Goal: Transaction & Acquisition: Book appointment/travel/reservation

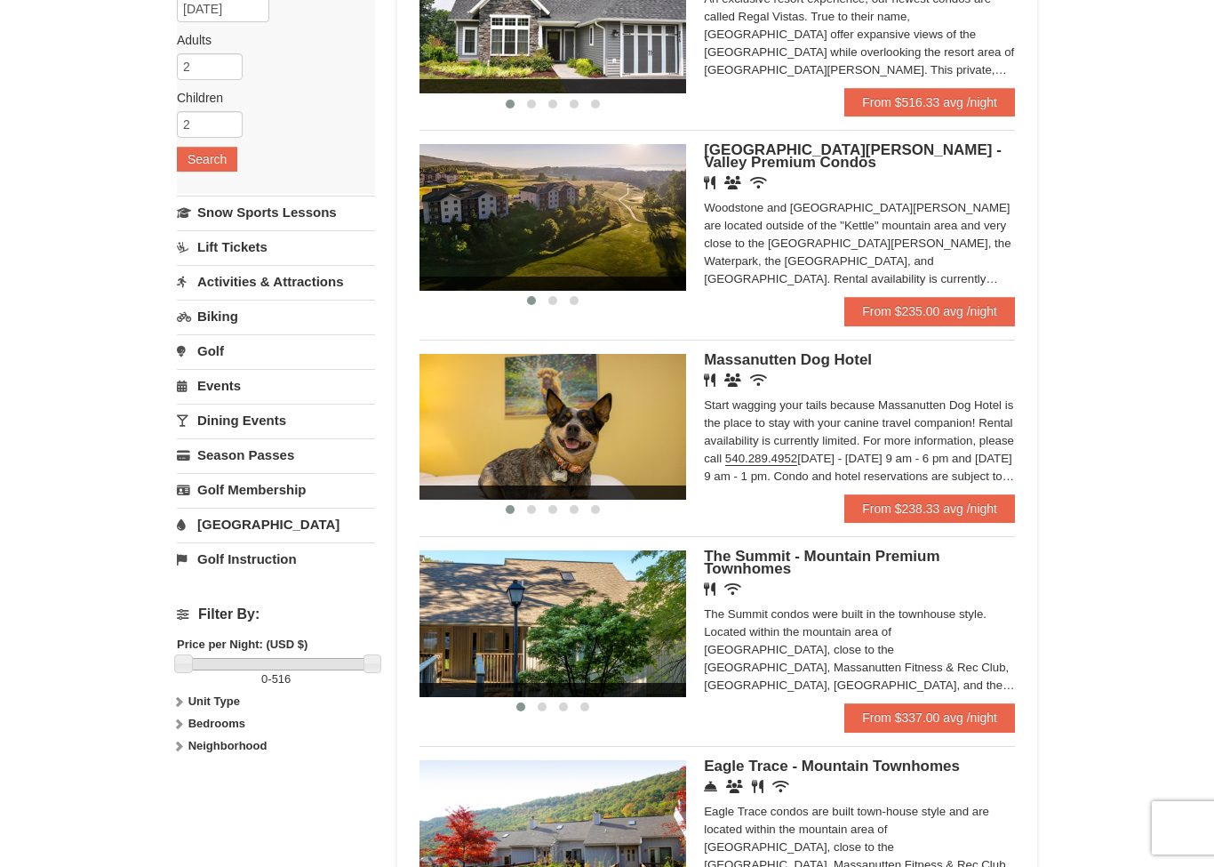
scroll to position [243, 0]
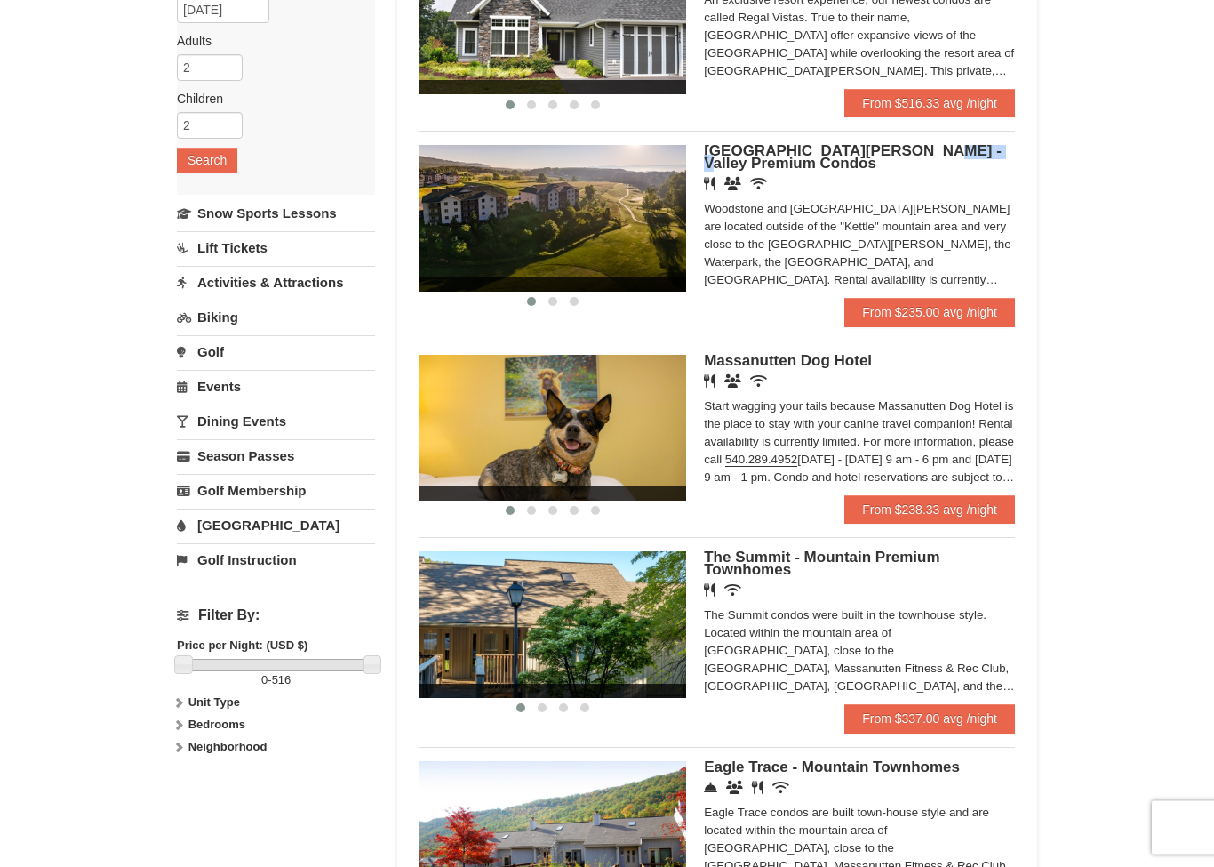
click at [1080, 195] on div "× Categories Map List Filter My Itinerary Questions? 1-540-289-9441 Lodging Arr…" at bounding box center [607, 603] width 1214 height 1567
click at [987, 307] on link "From $235.00 avg /night" at bounding box center [929, 313] width 171 height 28
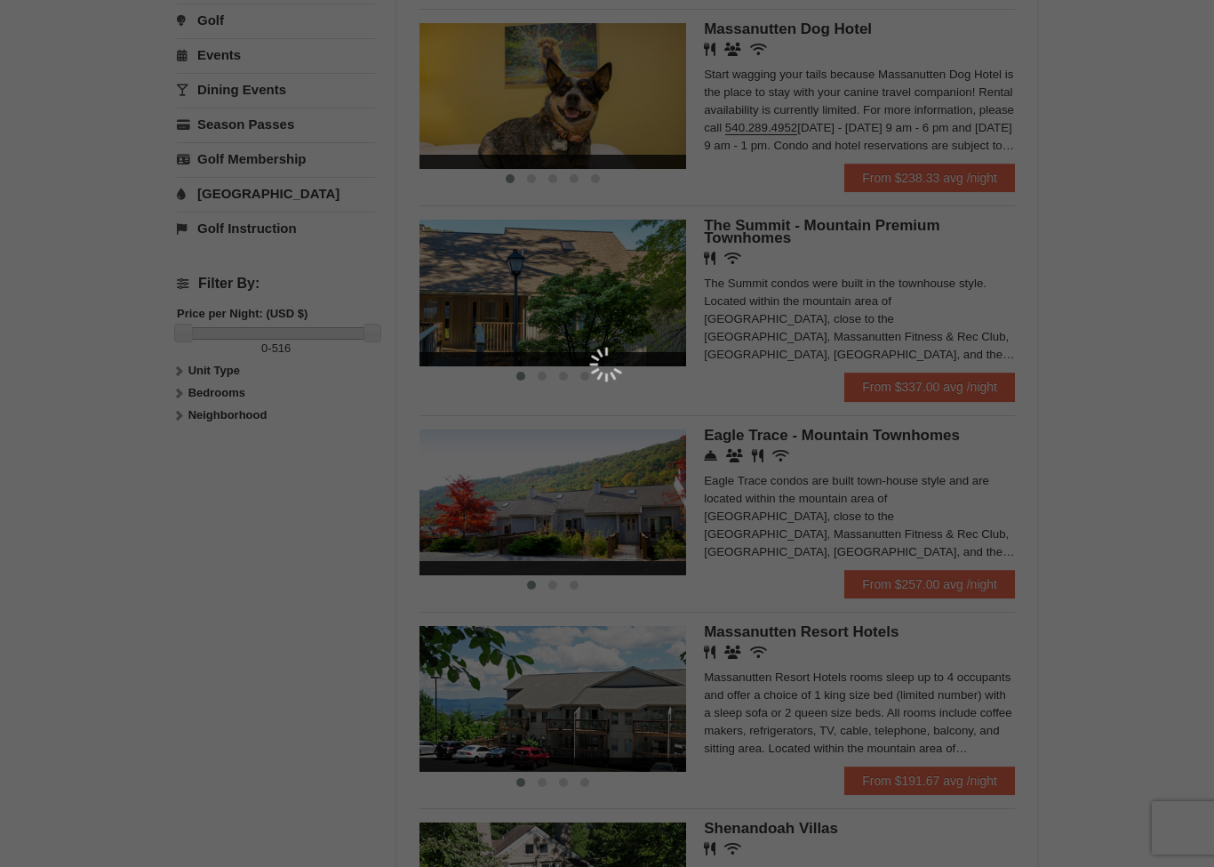
scroll to position [607, 0]
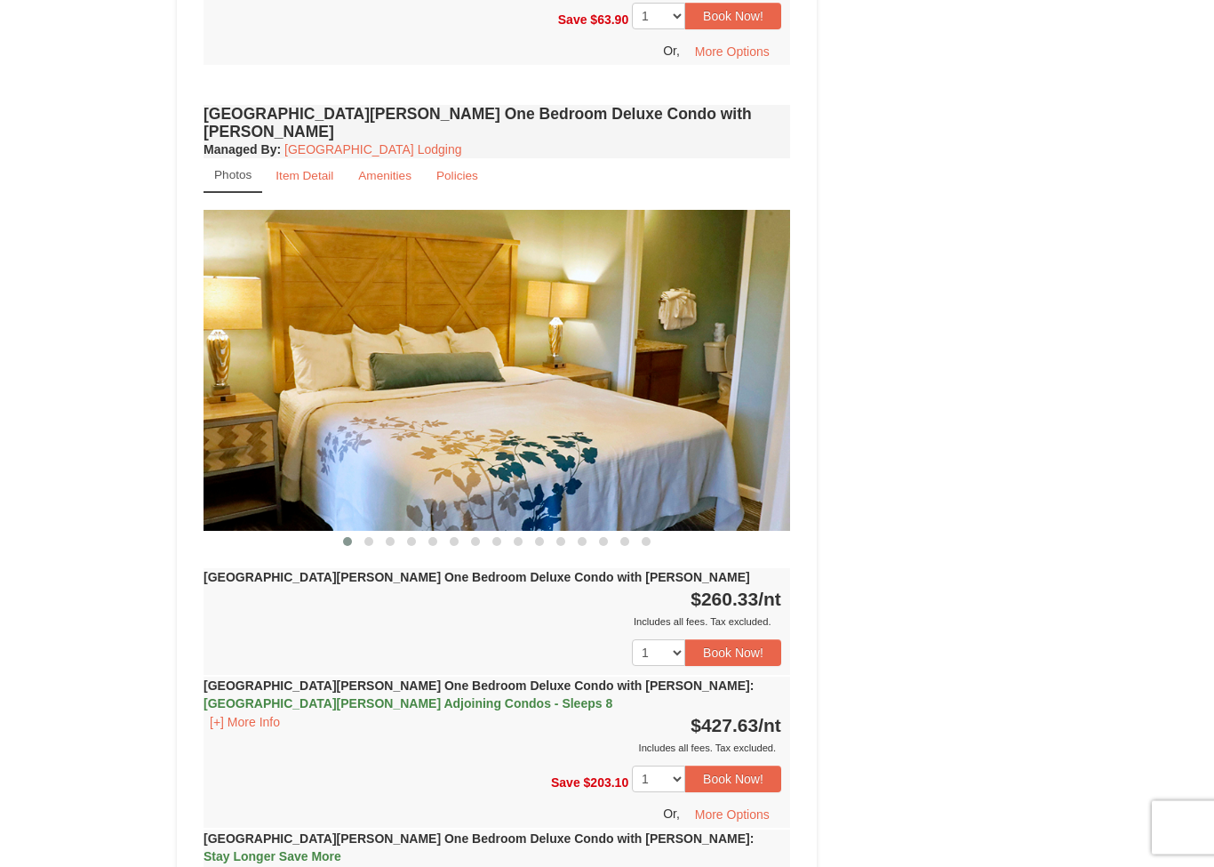
scroll to position [1418, 0]
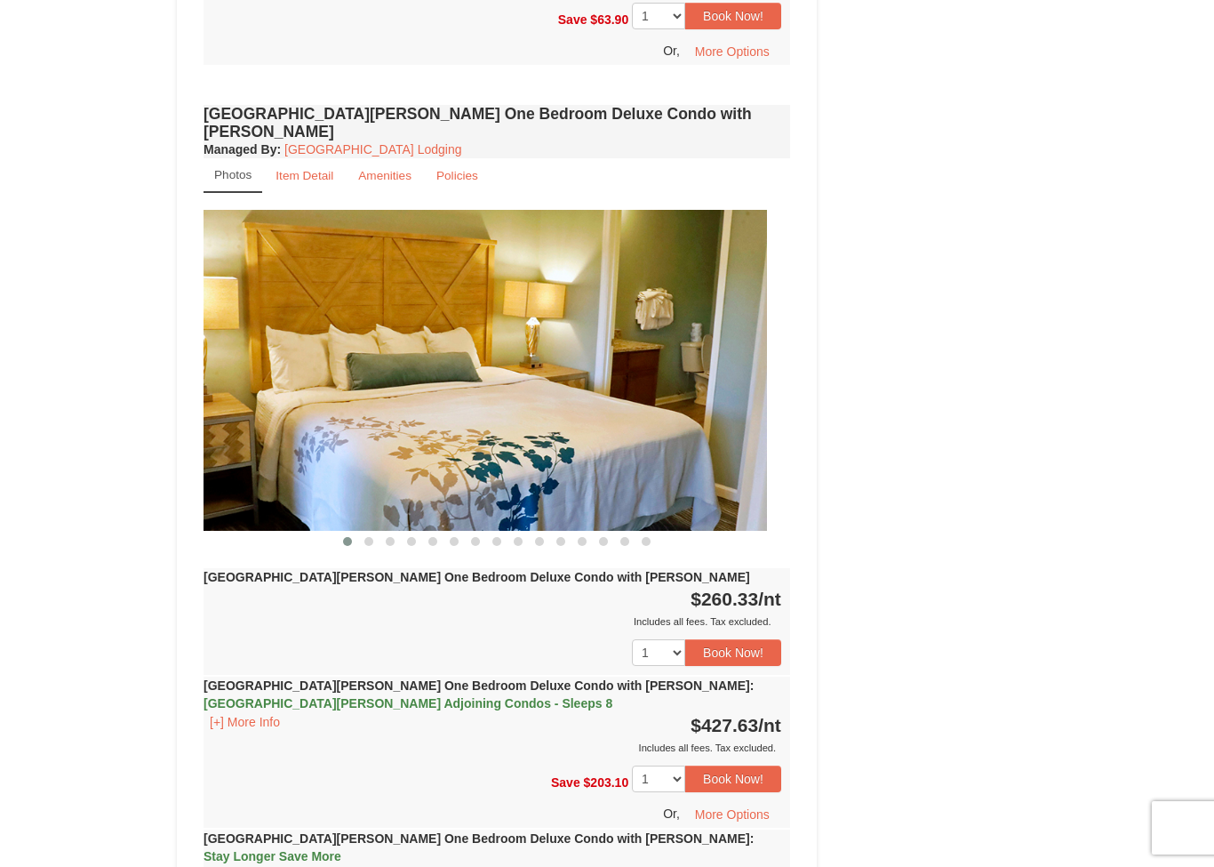
click at [293, 300] on img at bounding box center [473, 370] width 587 height 321
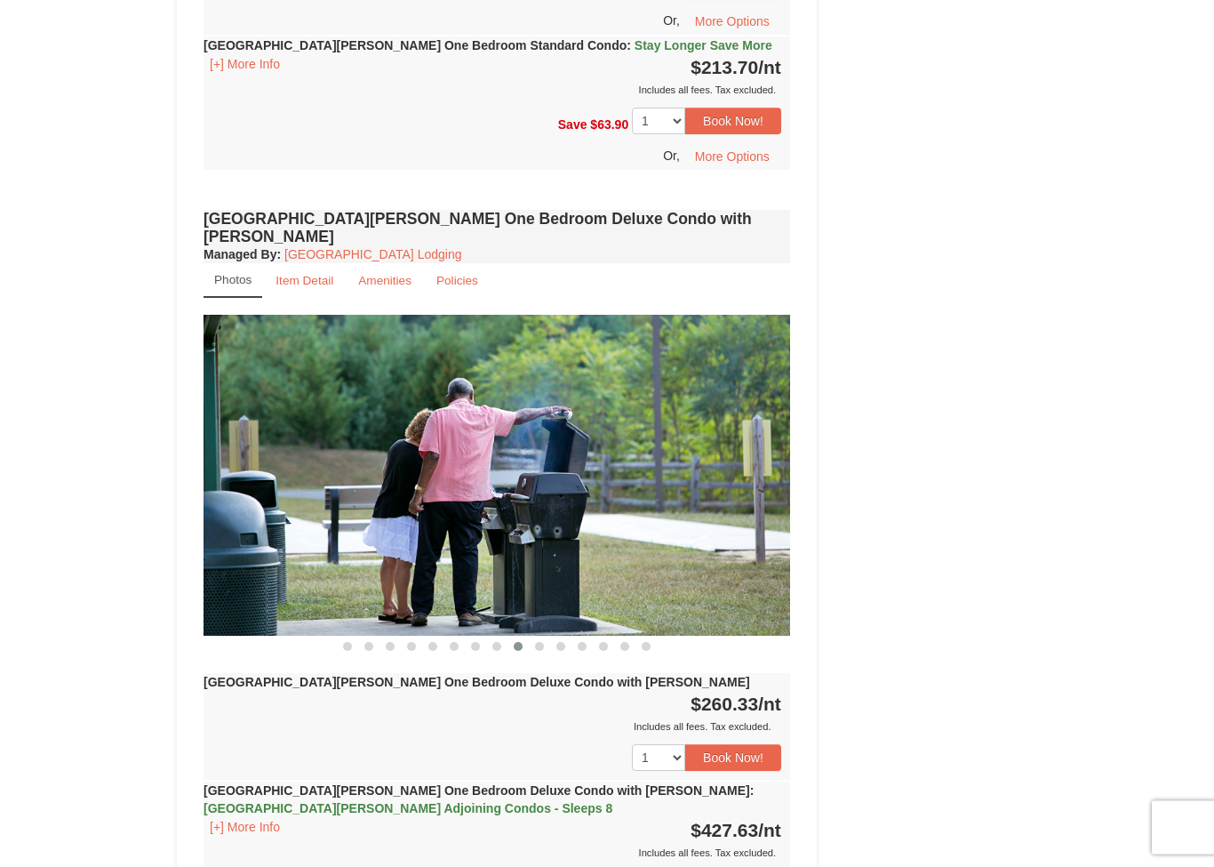
scroll to position [1326, 0]
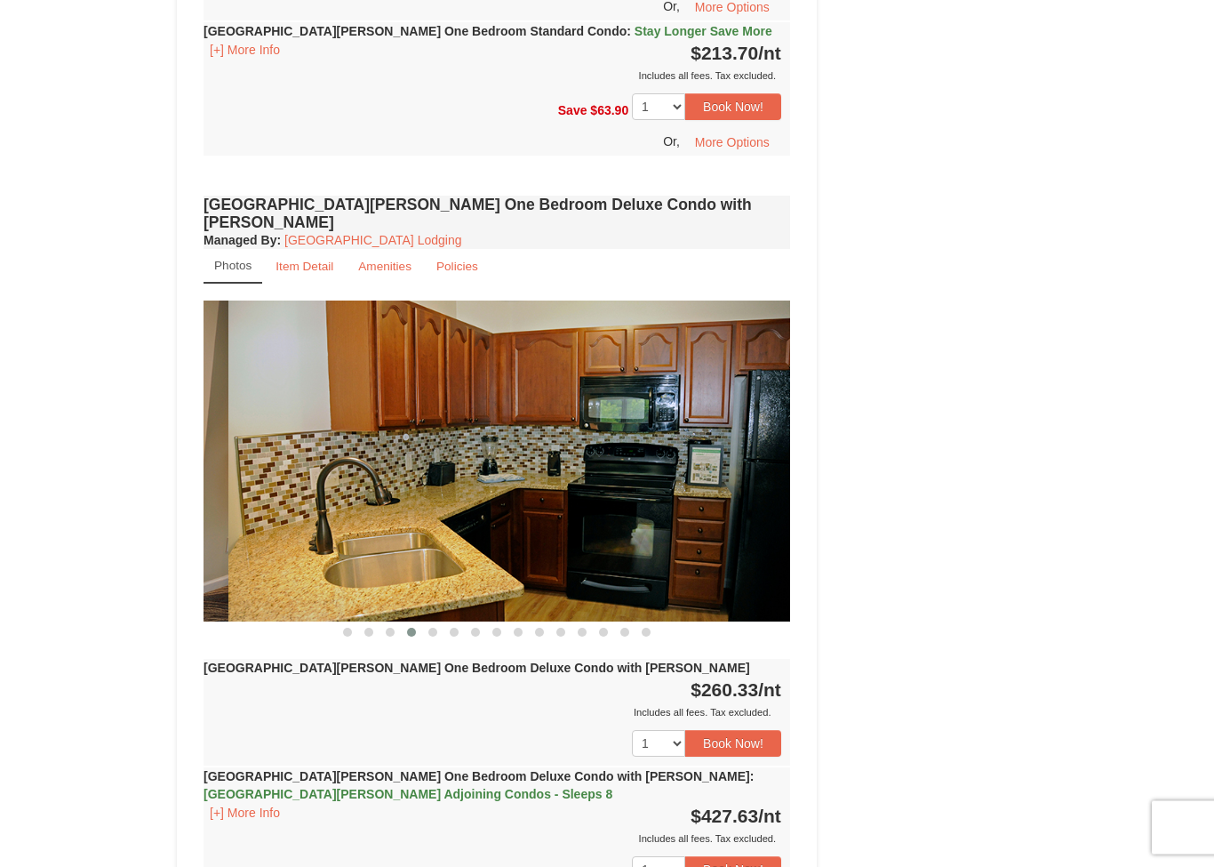
click at [628, 467] on img at bounding box center [521, 461] width 587 height 321
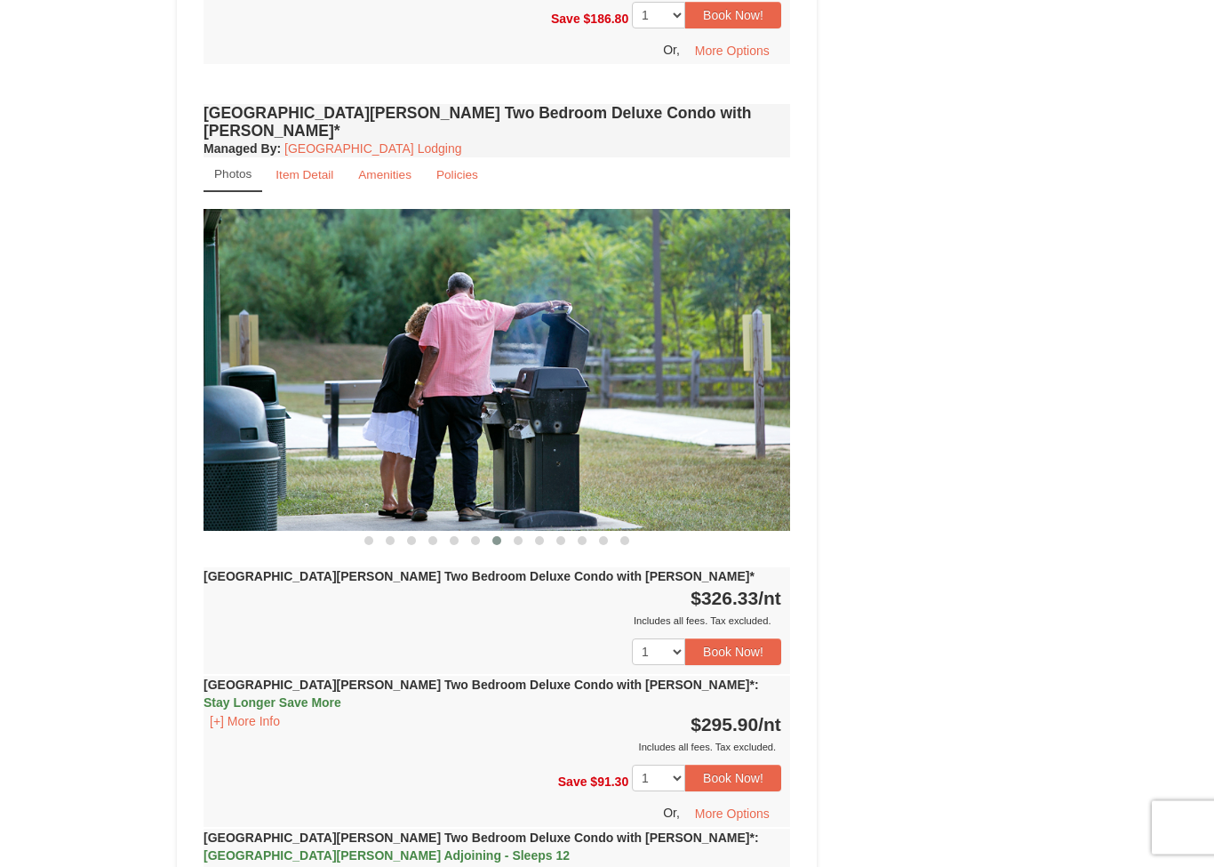
scroll to position [3233, 0]
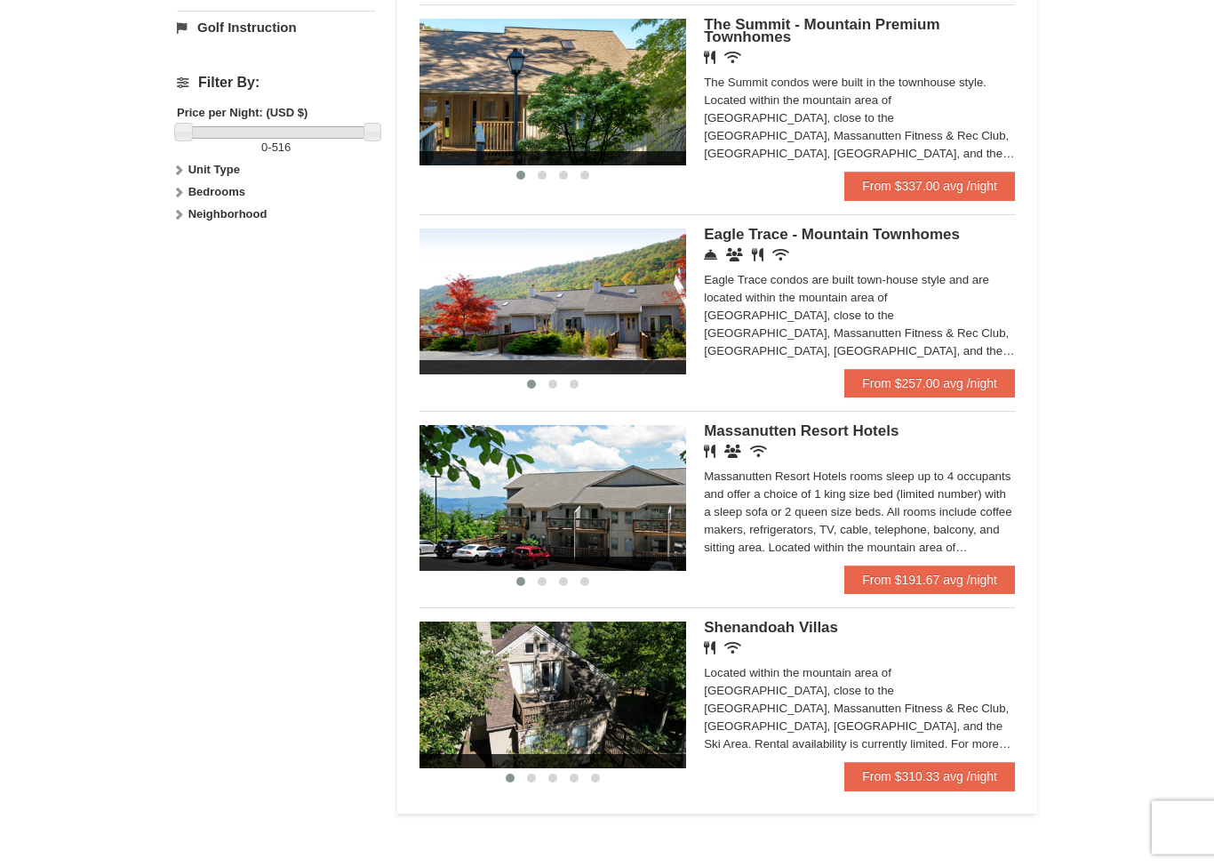
scroll to position [776, 0]
click at [948, 240] on span "Eagle Trace - Mountain Townhomes" at bounding box center [832, 234] width 256 height 17
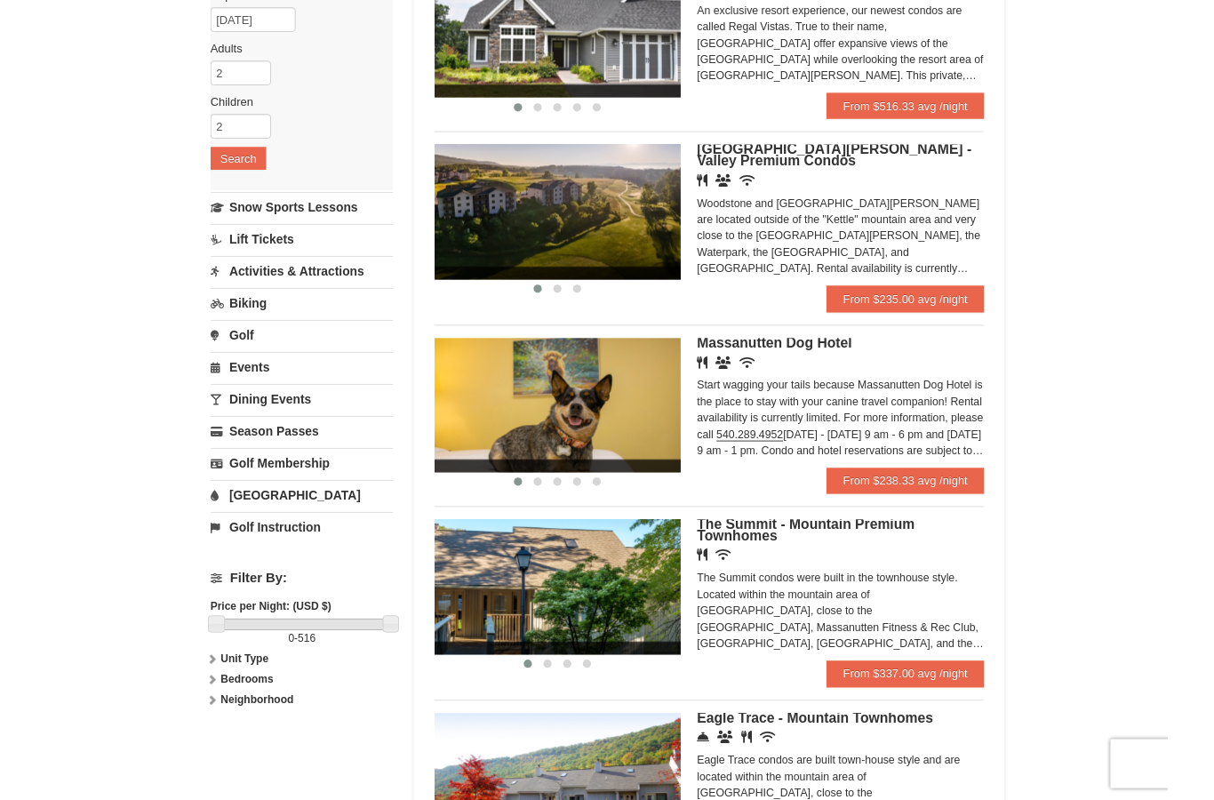
scroll to position [220, 0]
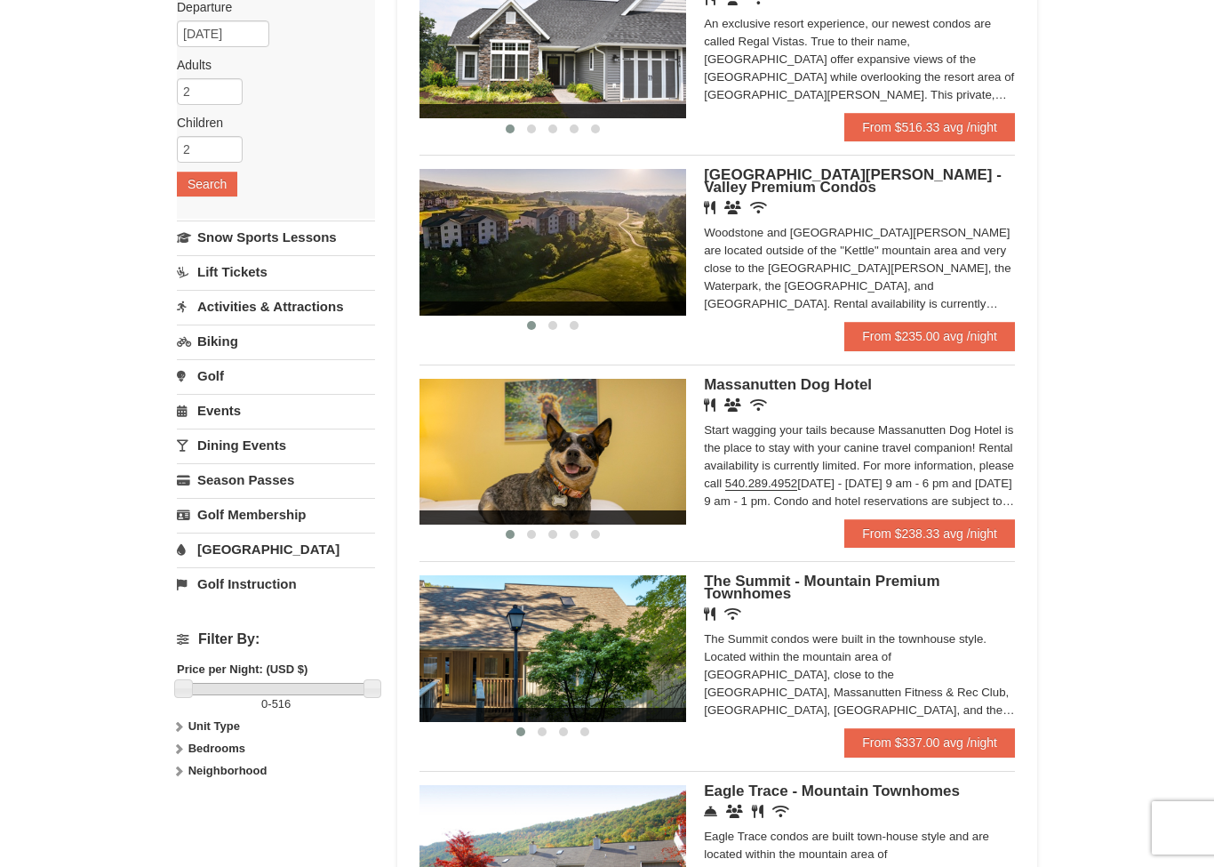
click at [904, 177] on span "[GEOGRAPHIC_DATA][PERSON_NAME] - Valley Premium Condos" at bounding box center [853, 180] width 298 height 29
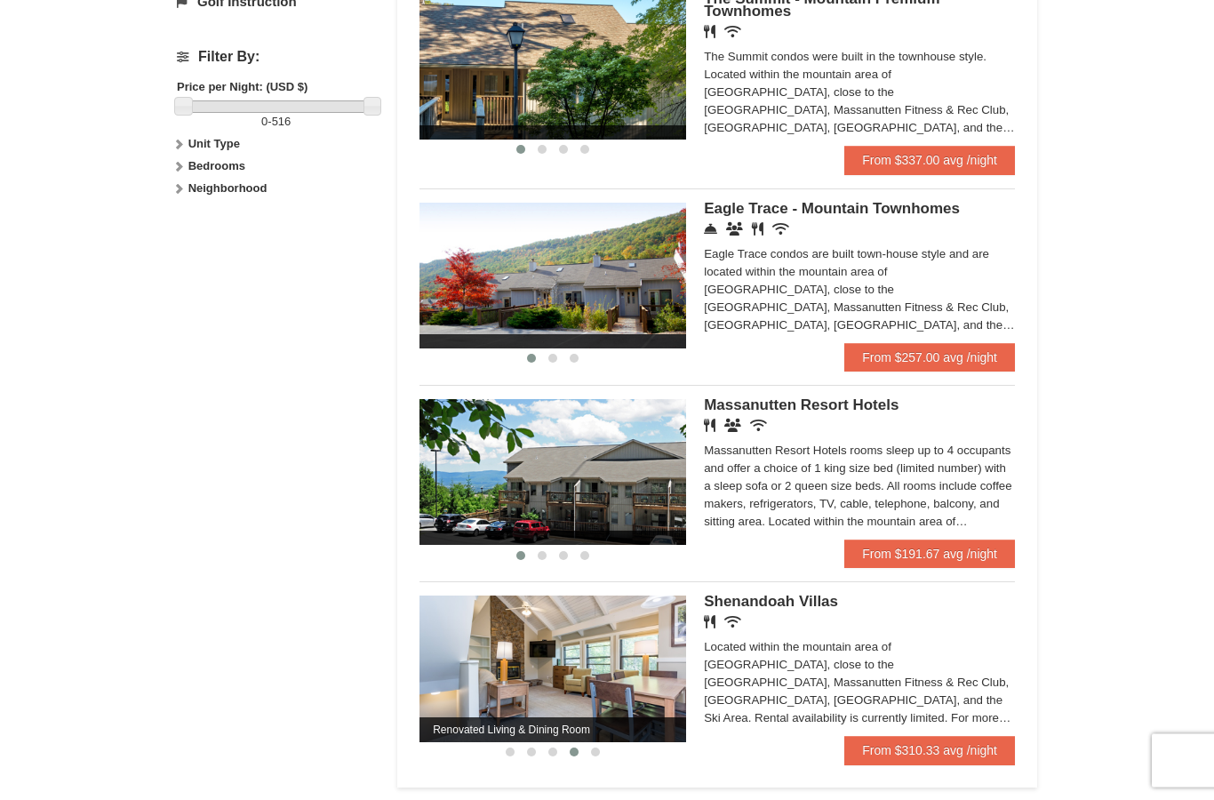
scroll to position [802, 0]
click at [749, 607] on span "Shenandoah Villas" at bounding box center [771, 601] width 134 height 17
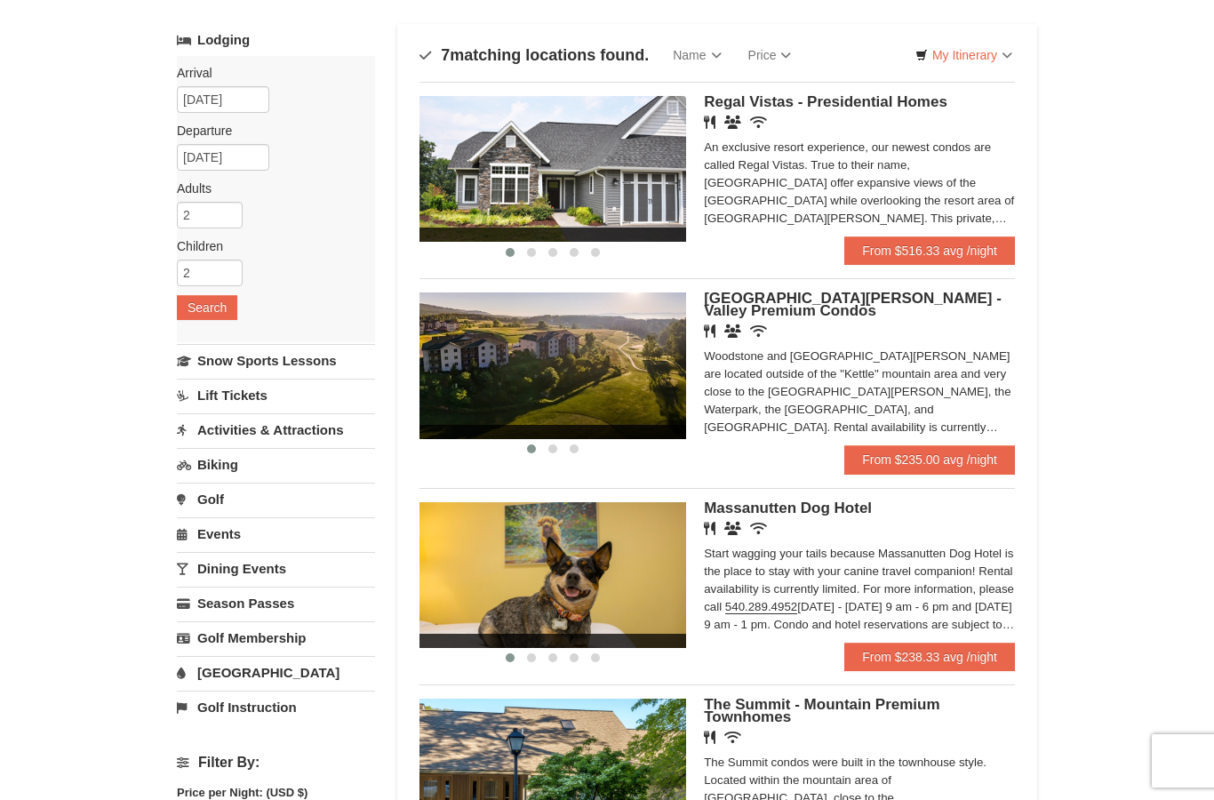
scroll to position [94, 0]
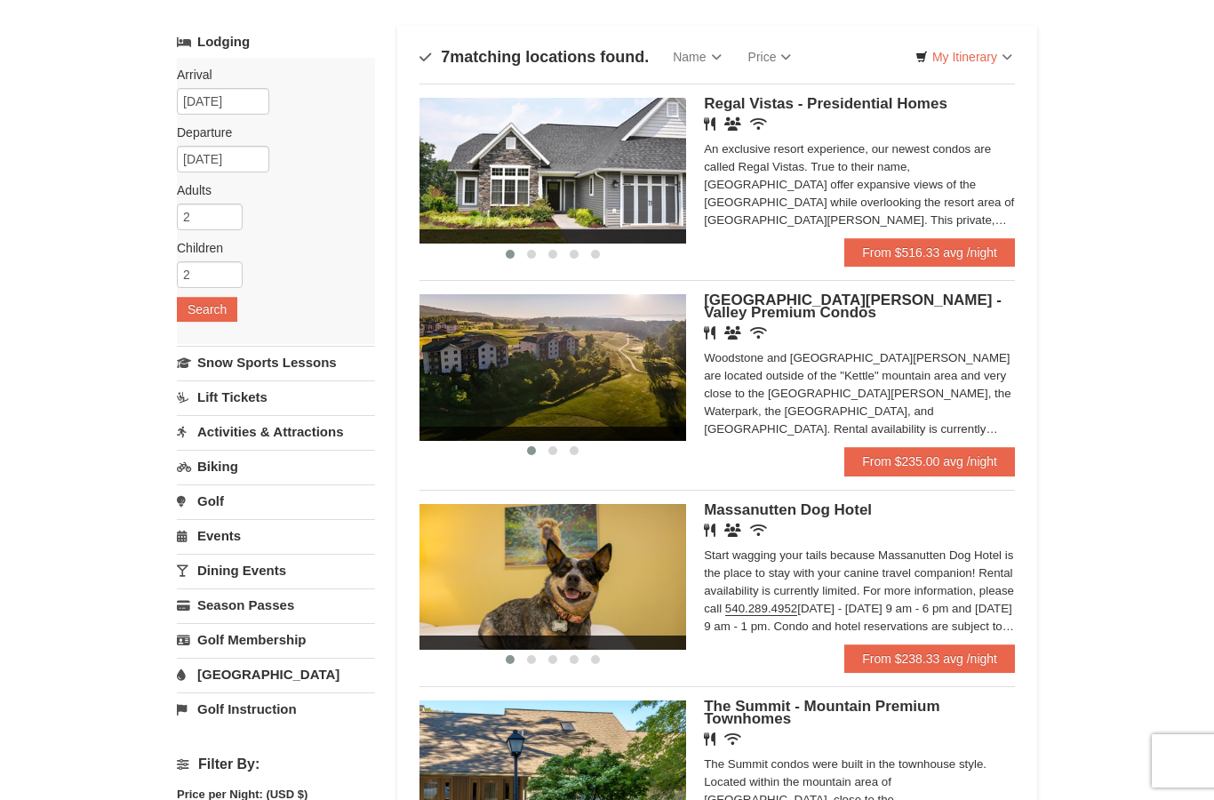
click at [959, 308] on span "[GEOGRAPHIC_DATA][PERSON_NAME] - Valley Premium Condos" at bounding box center [853, 306] width 298 height 29
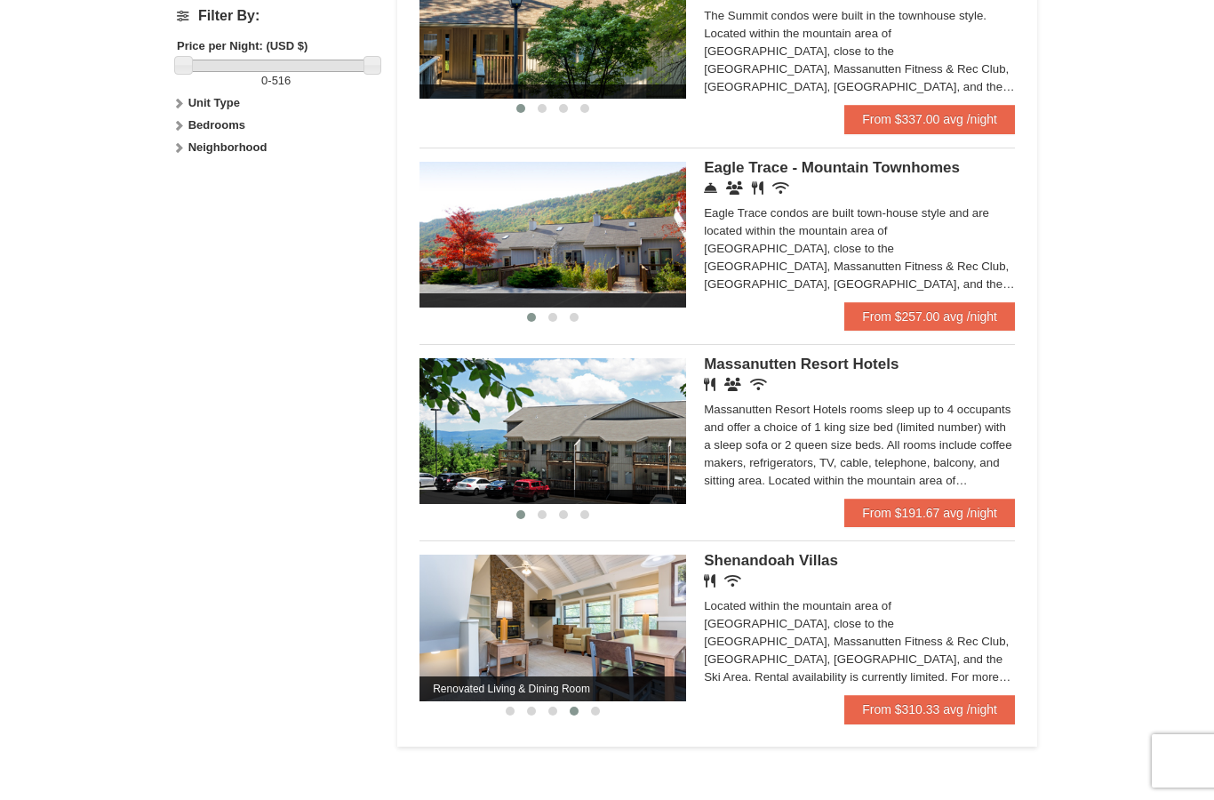
scroll to position [842, 0]
click at [859, 367] on span "Massanutten Resort Hotels" at bounding box center [801, 364] width 195 height 17
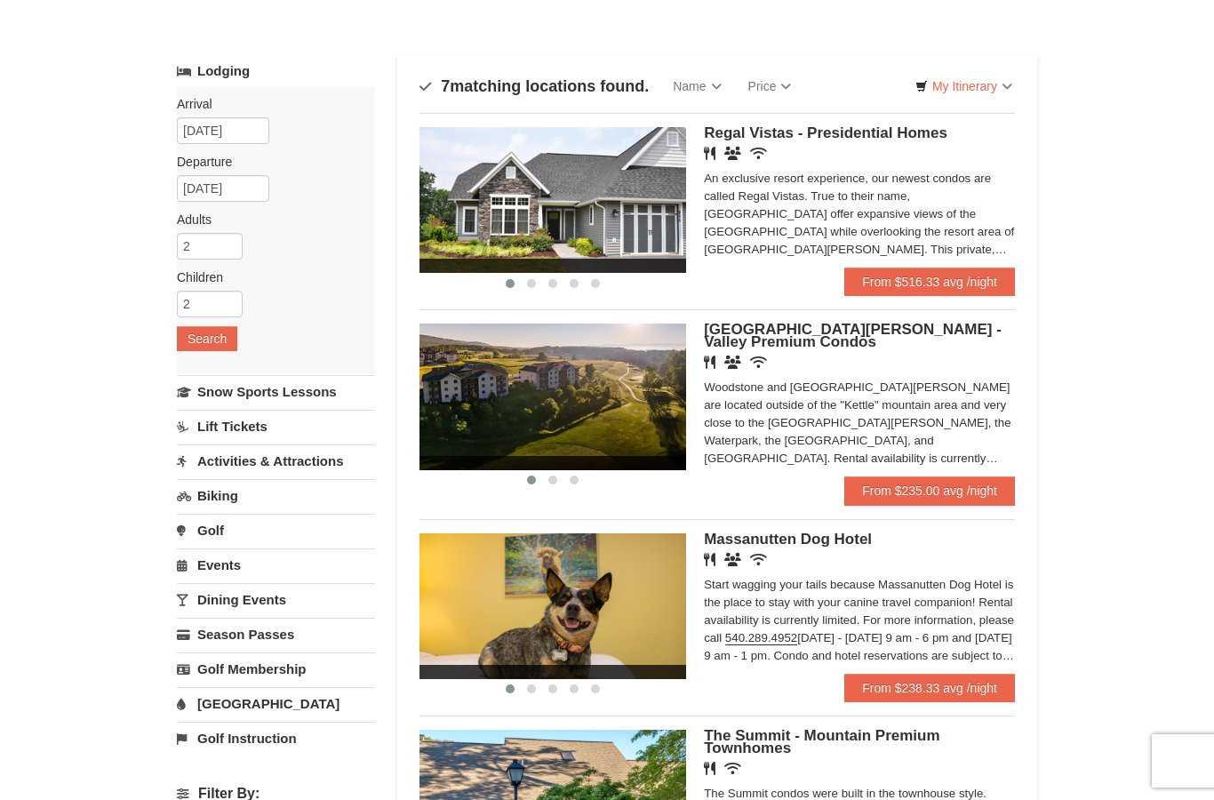
scroll to position [64, 0]
click at [785, 336] on span "[GEOGRAPHIC_DATA][PERSON_NAME] - Valley Premium Condos" at bounding box center [853, 336] width 298 height 29
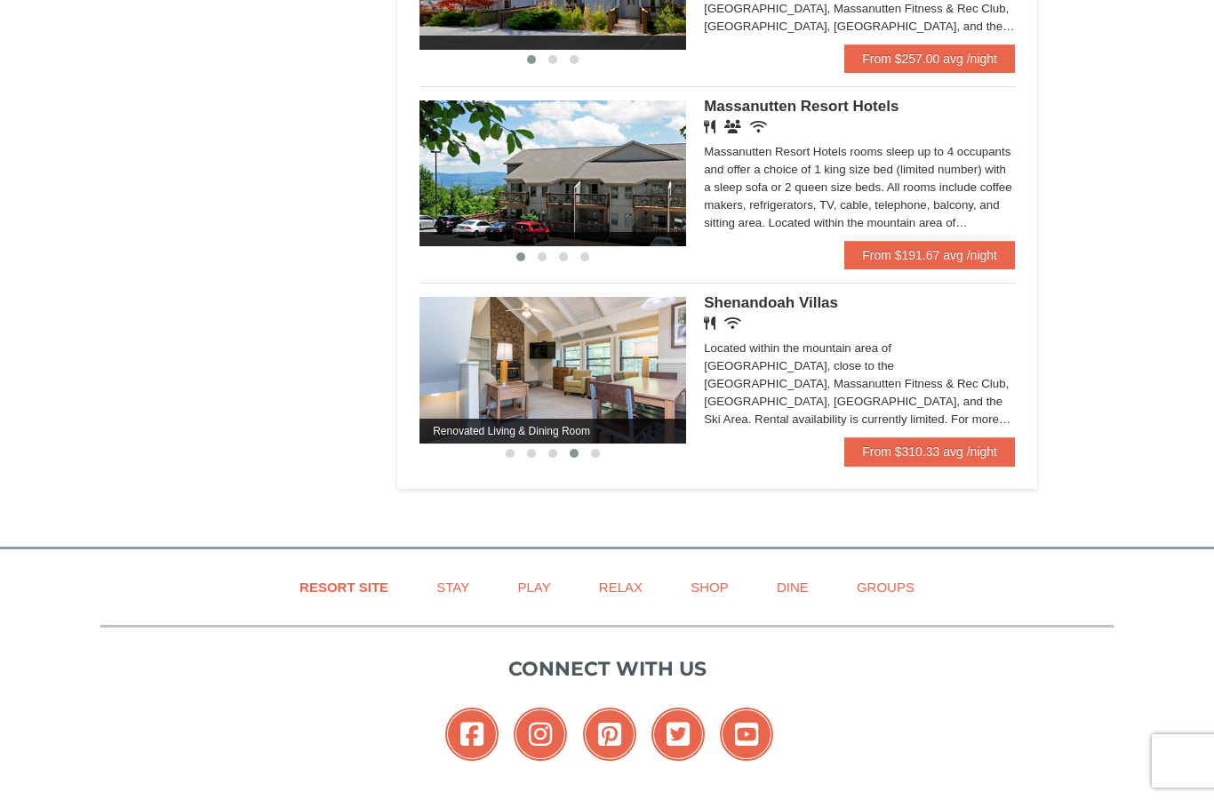
scroll to position [1102, 0]
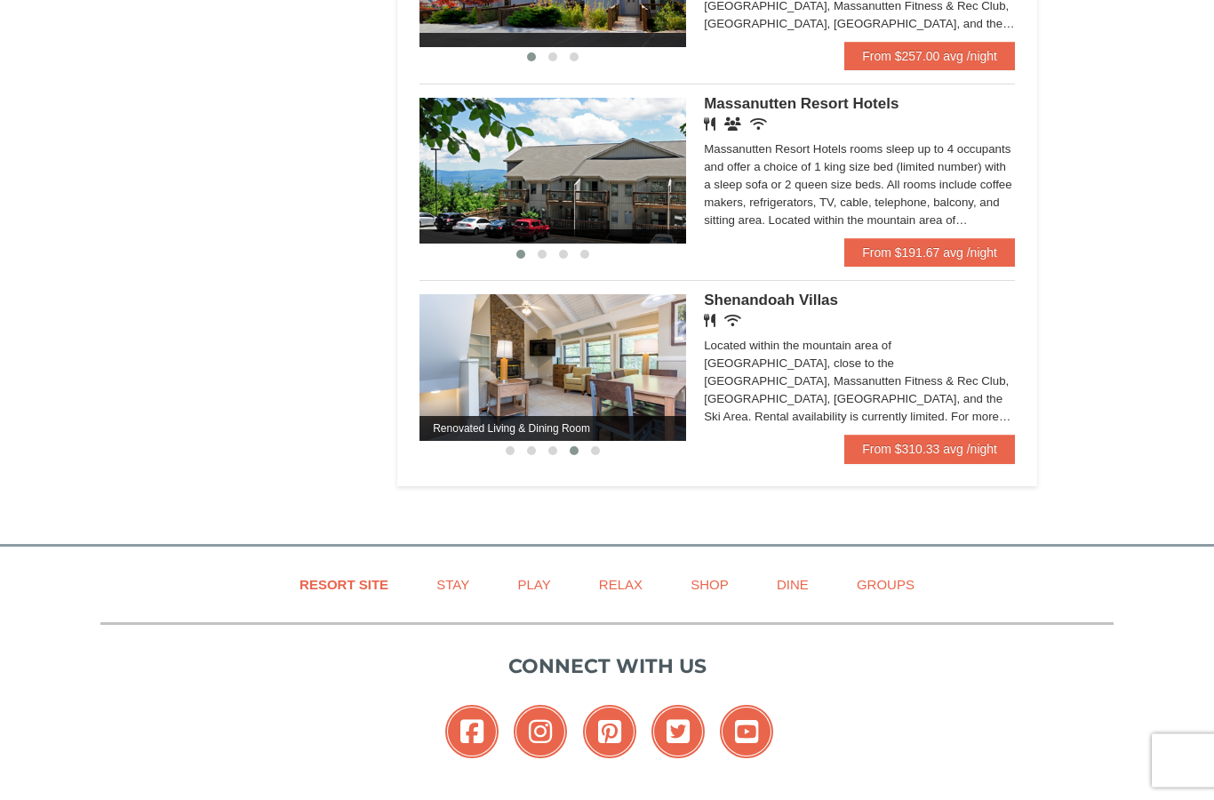
click at [811, 305] on span "Shenandoah Villas" at bounding box center [771, 300] width 134 height 17
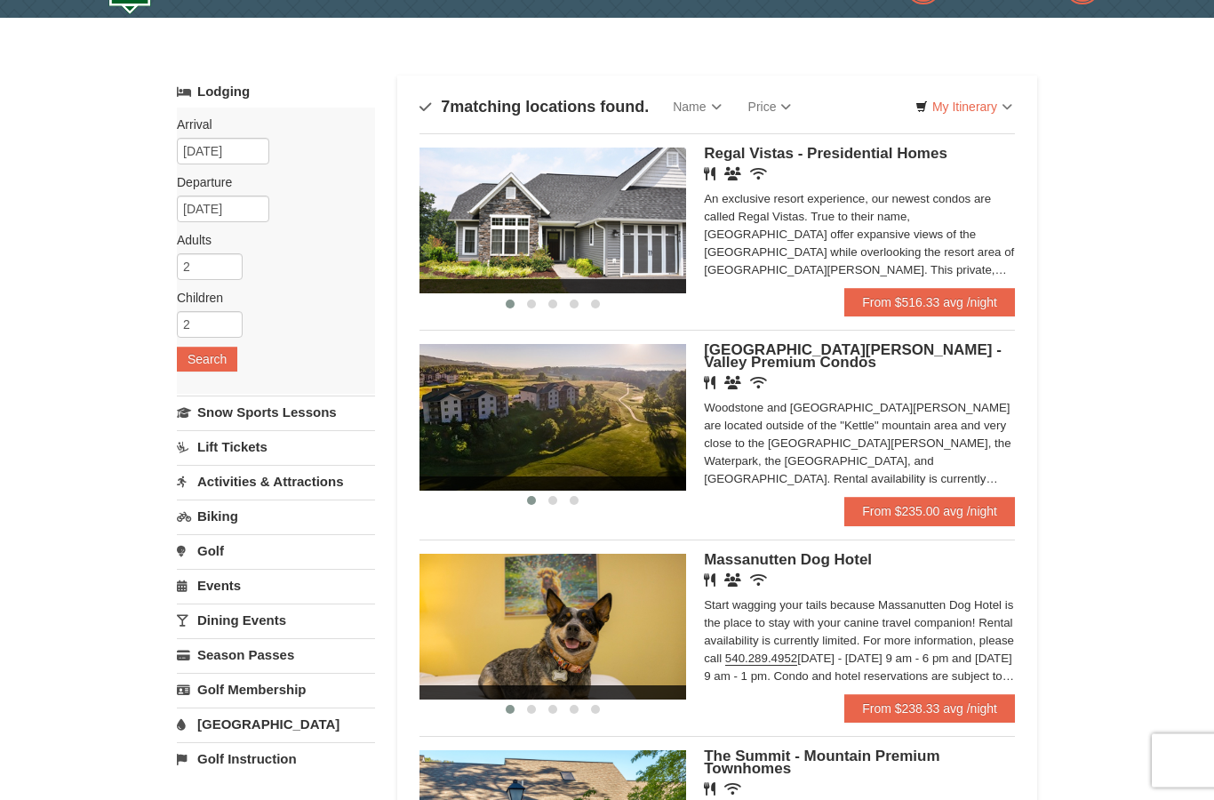
scroll to position [44, 0]
click at [930, 151] on span "Regal Vistas - Presidential Homes" at bounding box center [826, 153] width 244 height 17
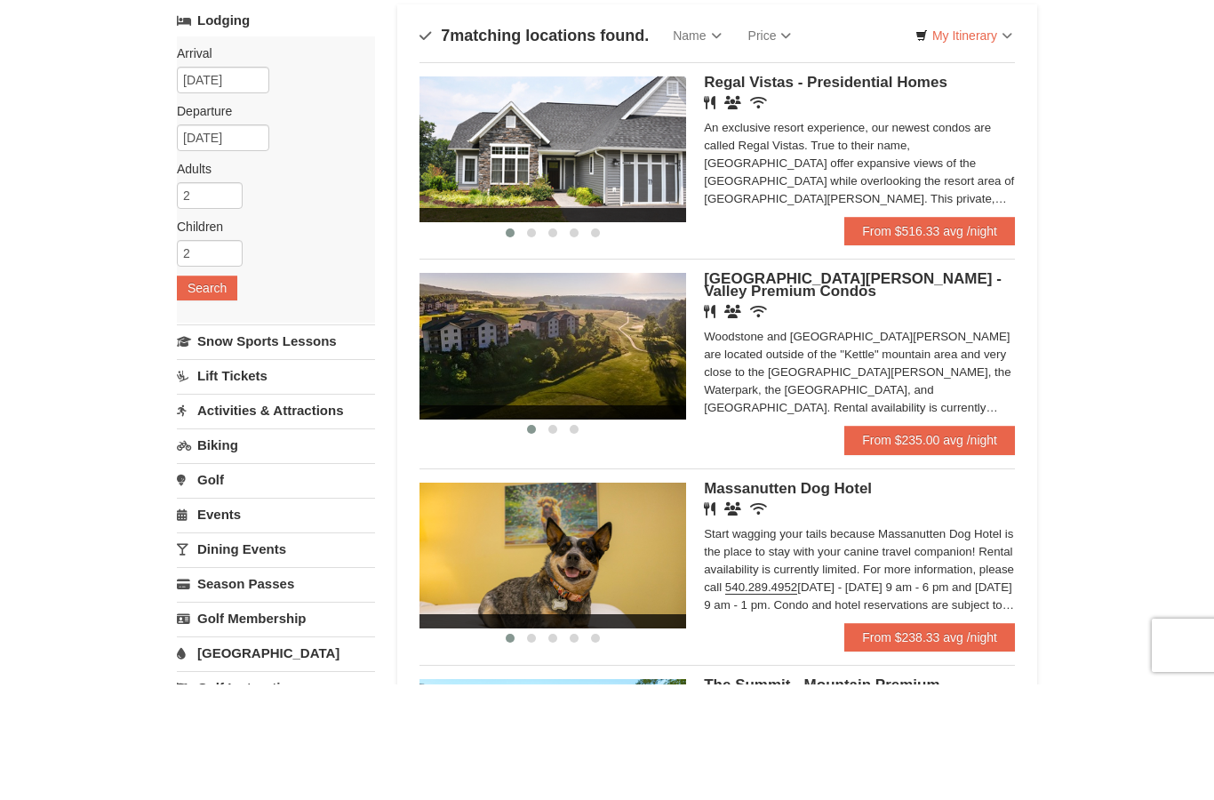
click at [951, 386] on span "Woodstone Meadows - Valley Premium Condos" at bounding box center [853, 400] width 298 height 29
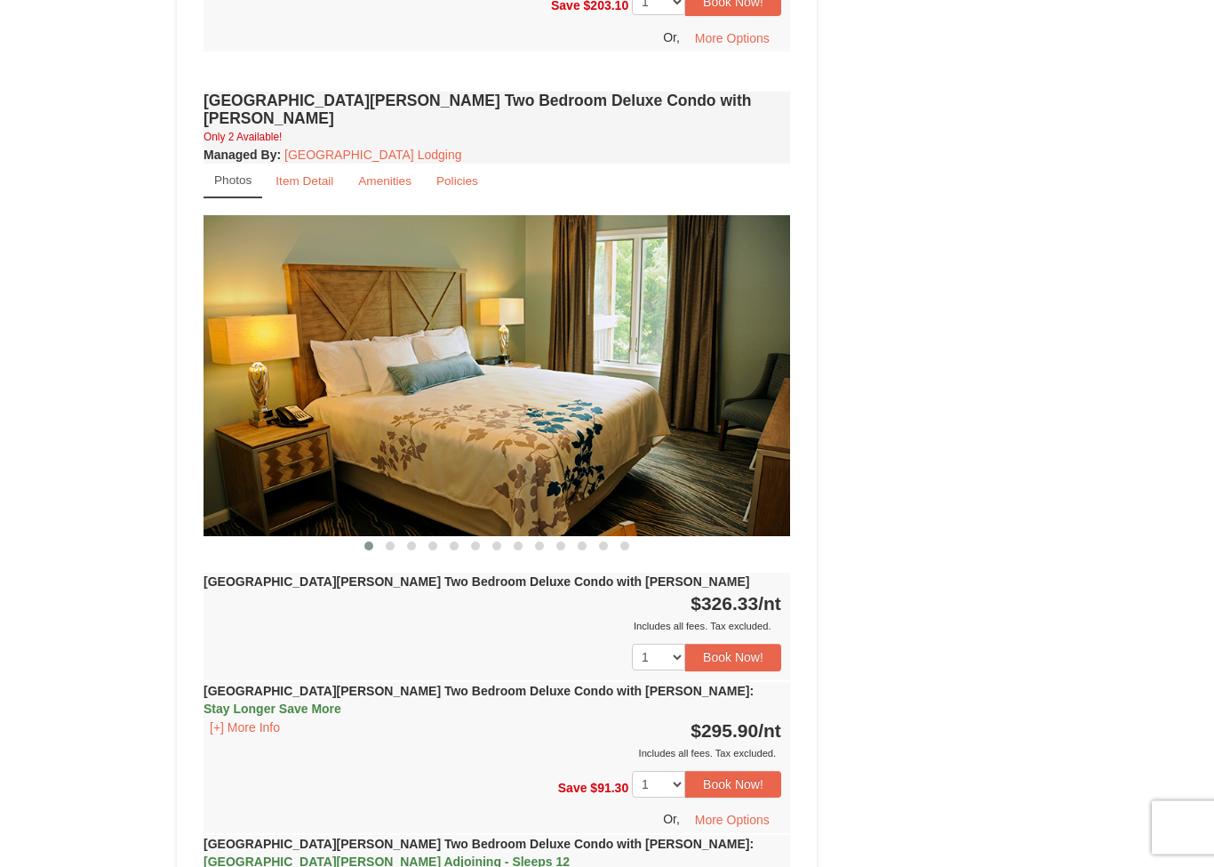
scroll to position [2348, 0]
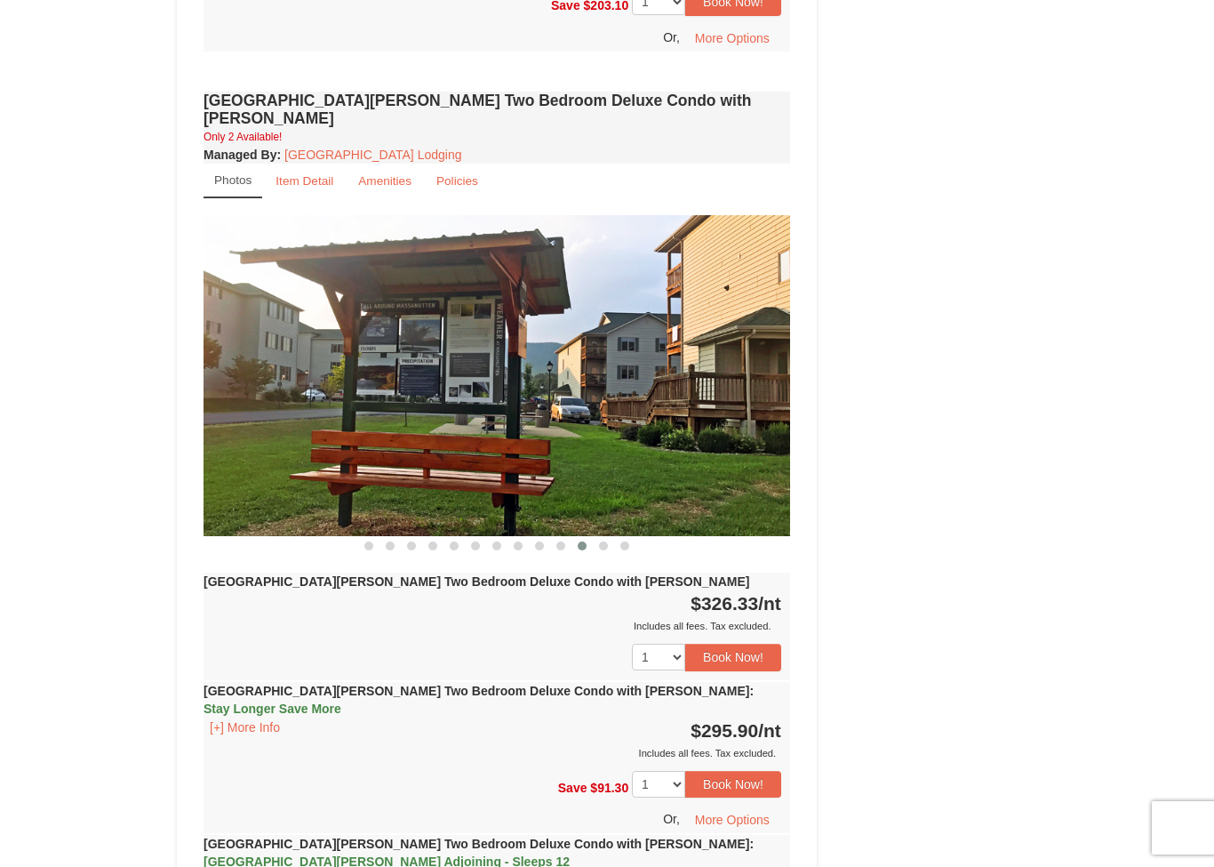
click at [226, 264] on img at bounding box center [497, 375] width 587 height 321
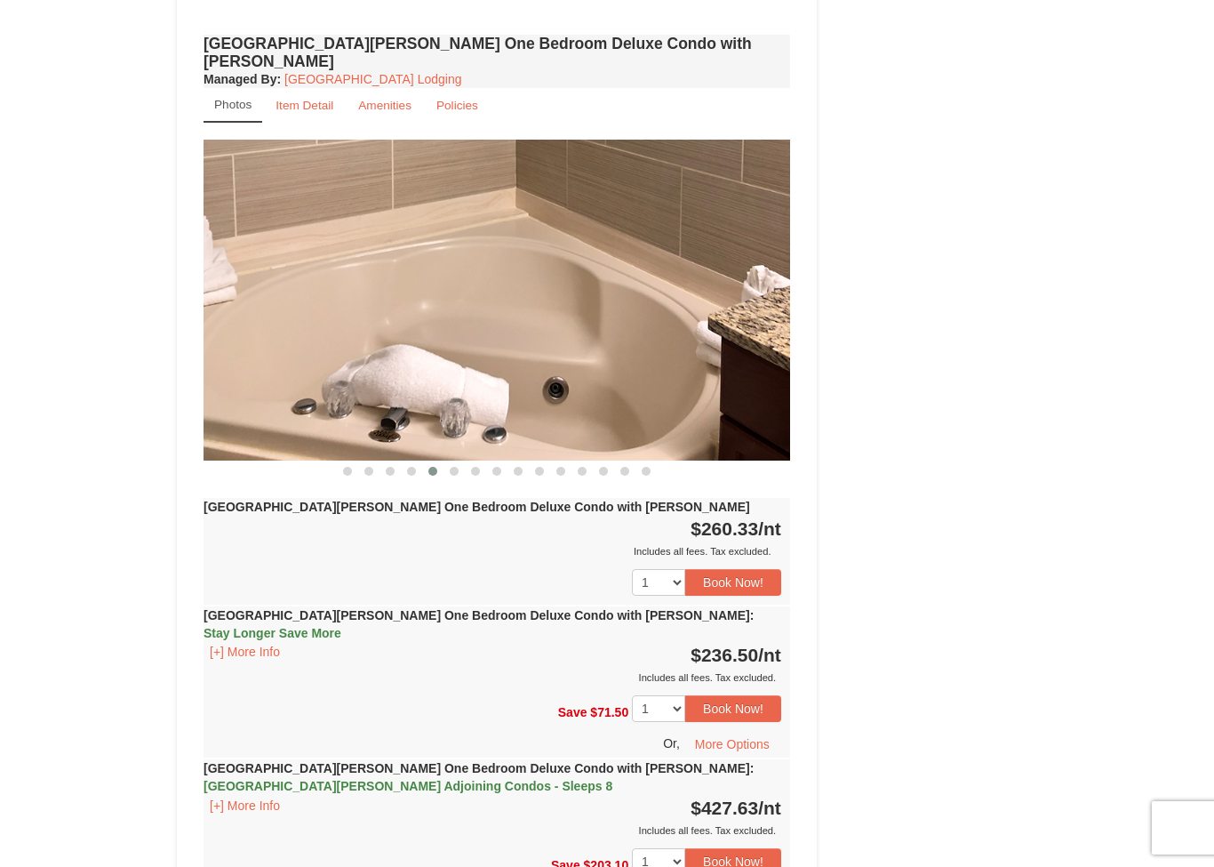
scroll to position [1487, 0]
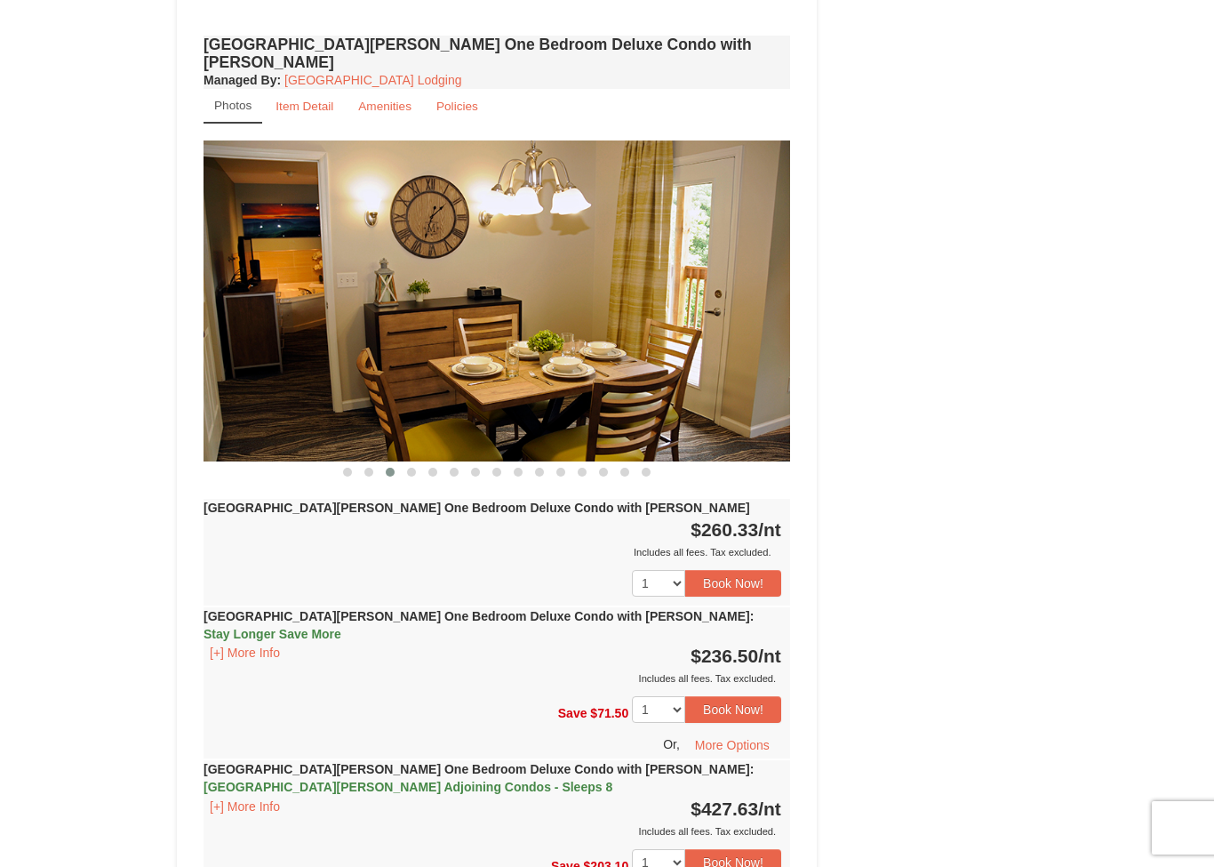
click at [261, 217] on img at bounding box center [497, 300] width 587 height 321
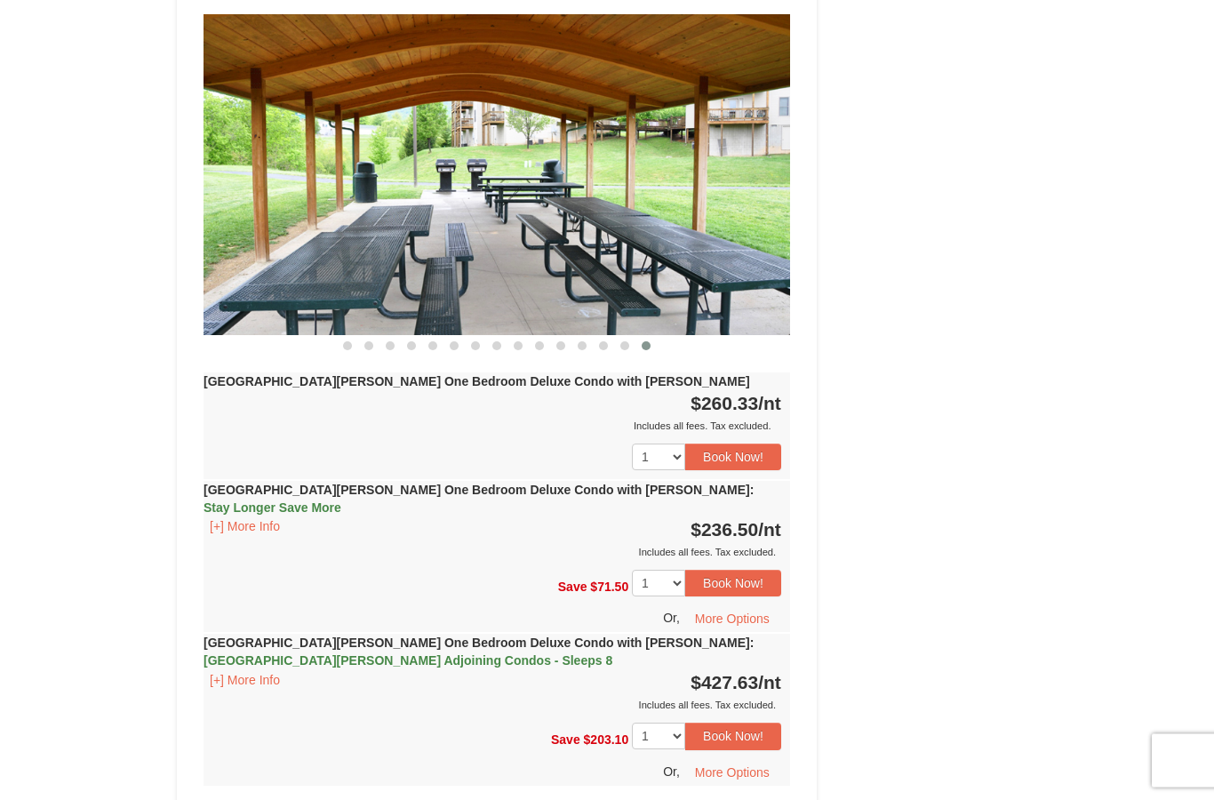
scroll to position [1513, 0]
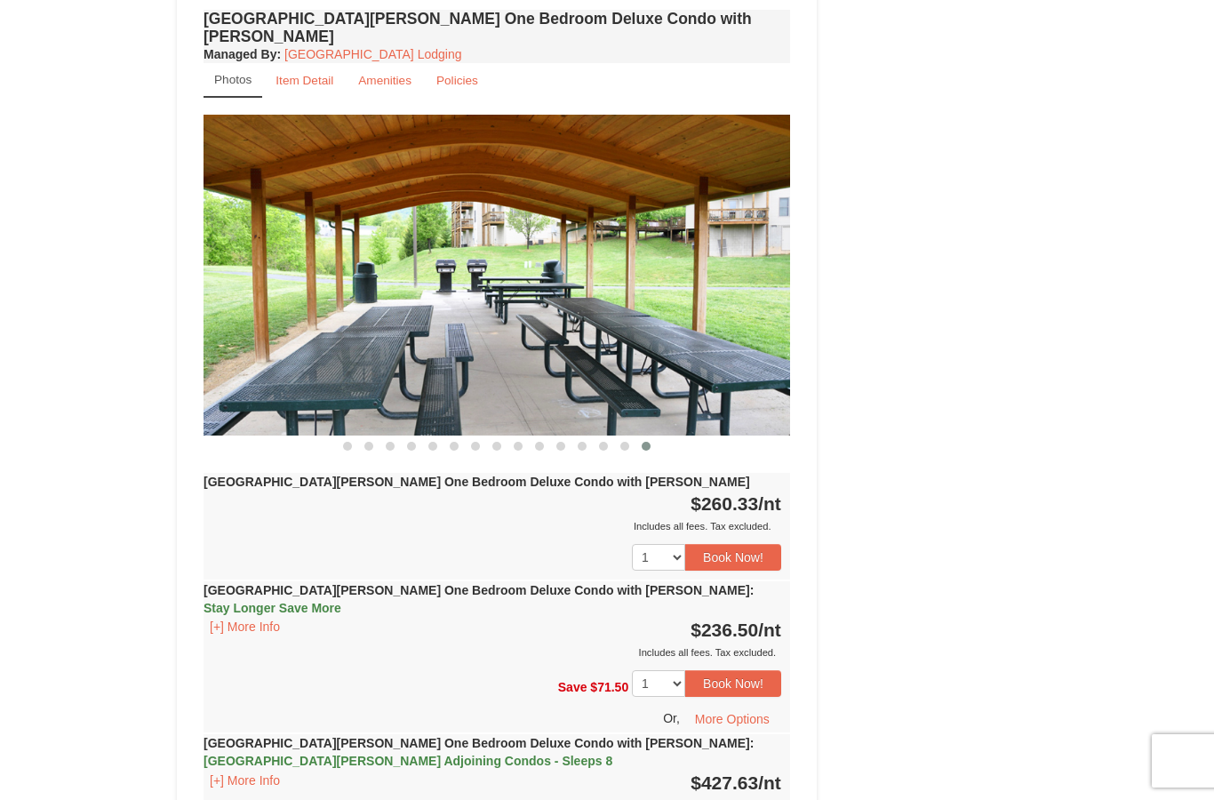
click at [287, 212] on img at bounding box center [497, 275] width 587 height 321
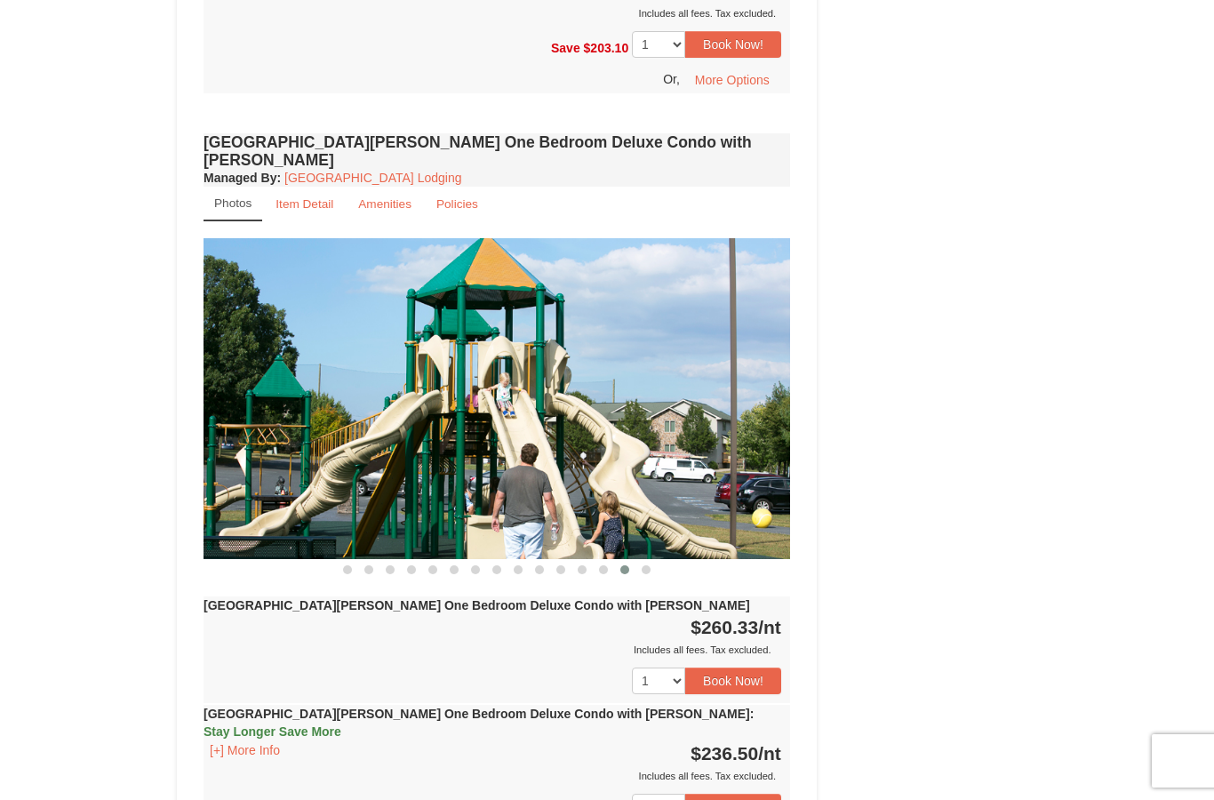
scroll to position [1388, 0]
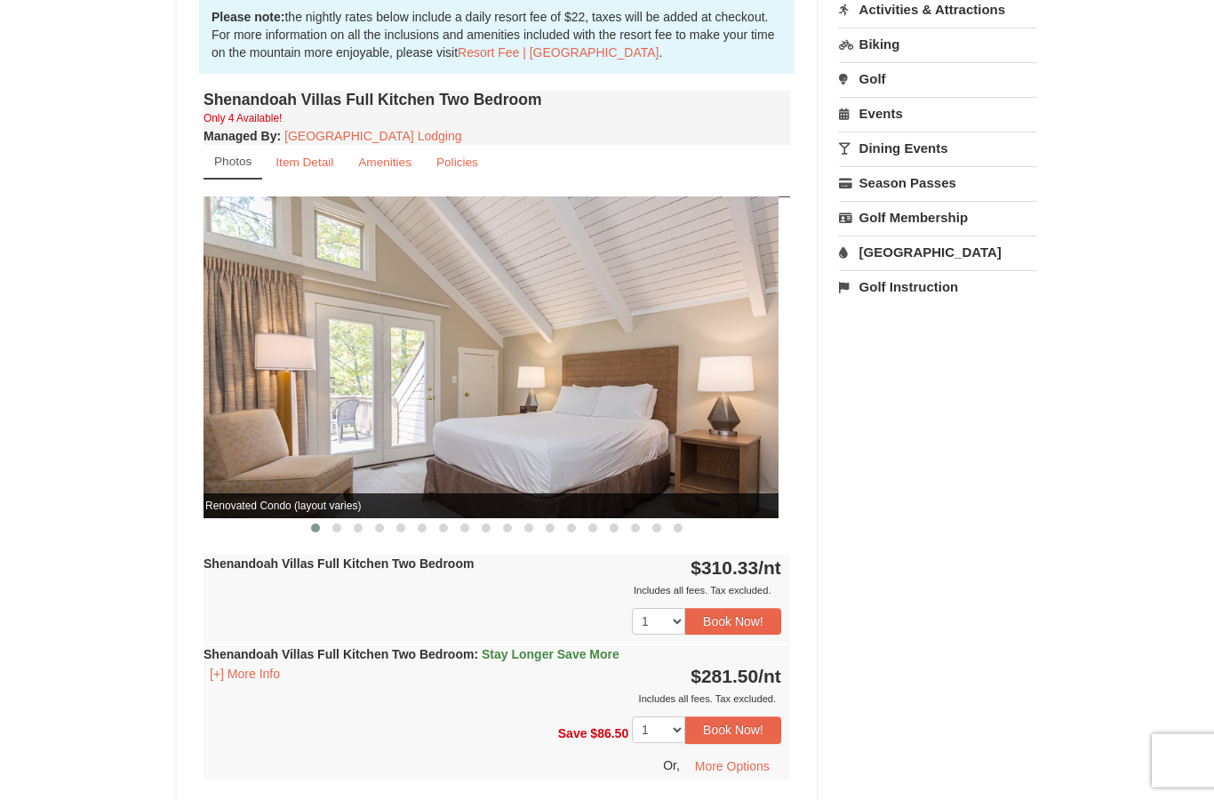
scroll to position [550, 0]
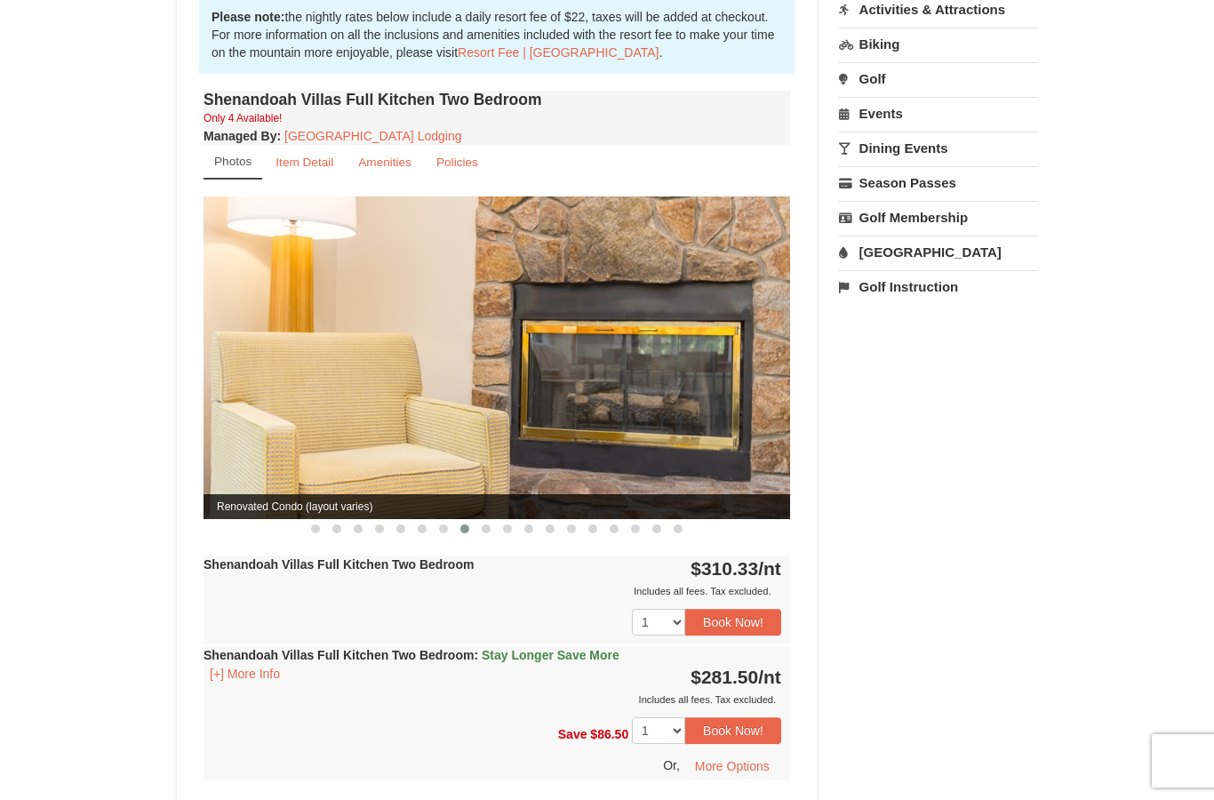
click at [257, 262] on img at bounding box center [497, 357] width 587 height 322
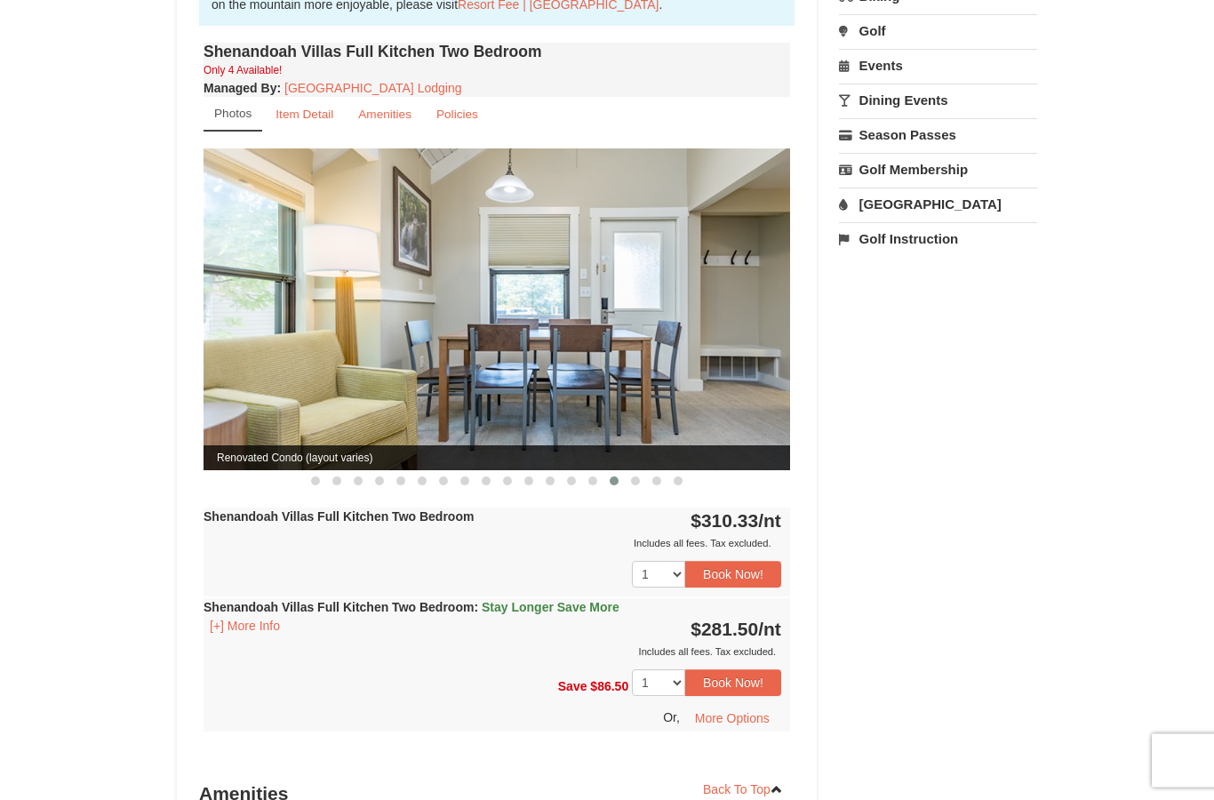
scroll to position [590, 0]
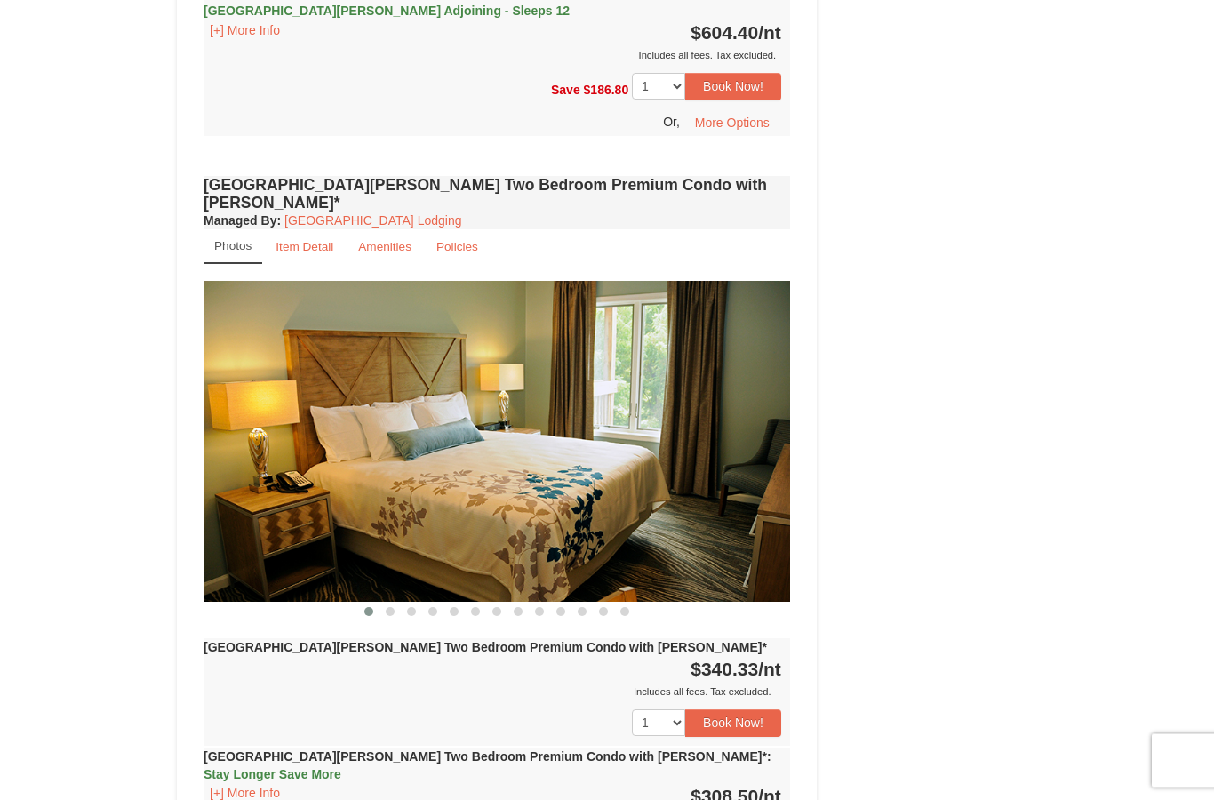
scroll to position [4088, 0]
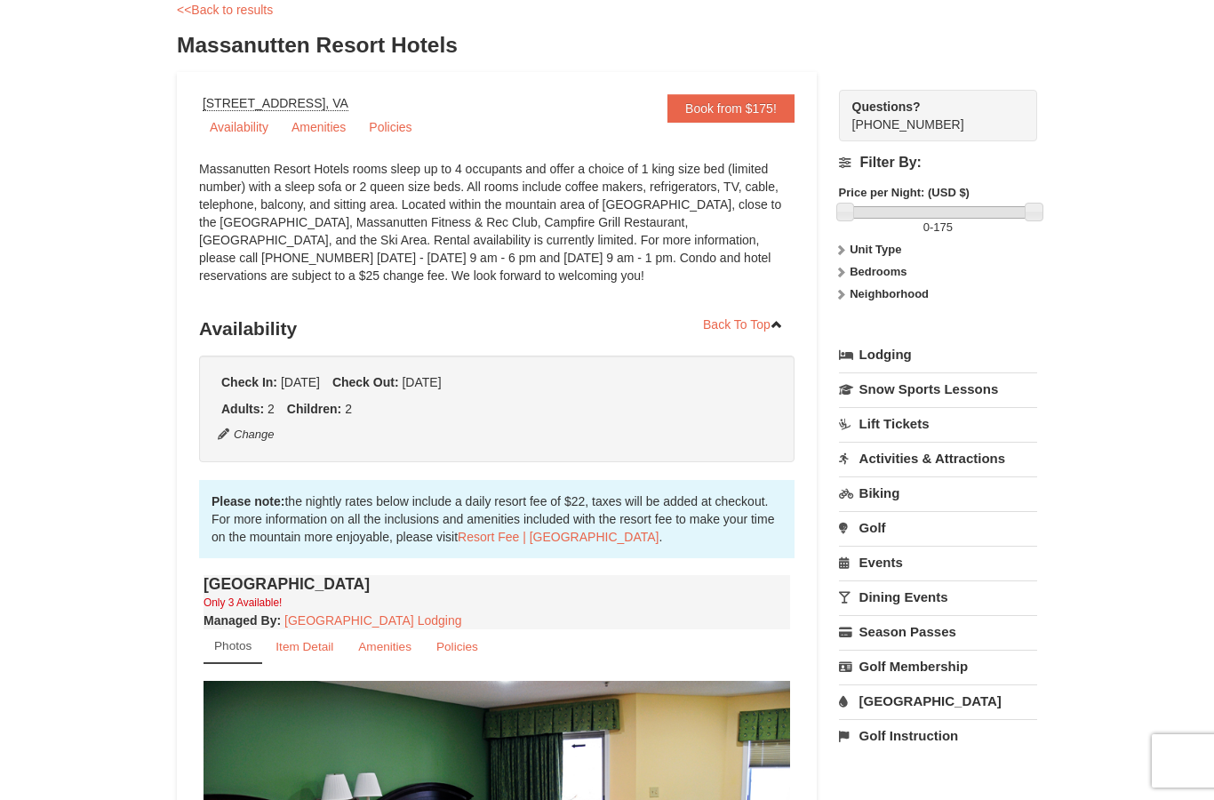
scroll to position [100, 0]
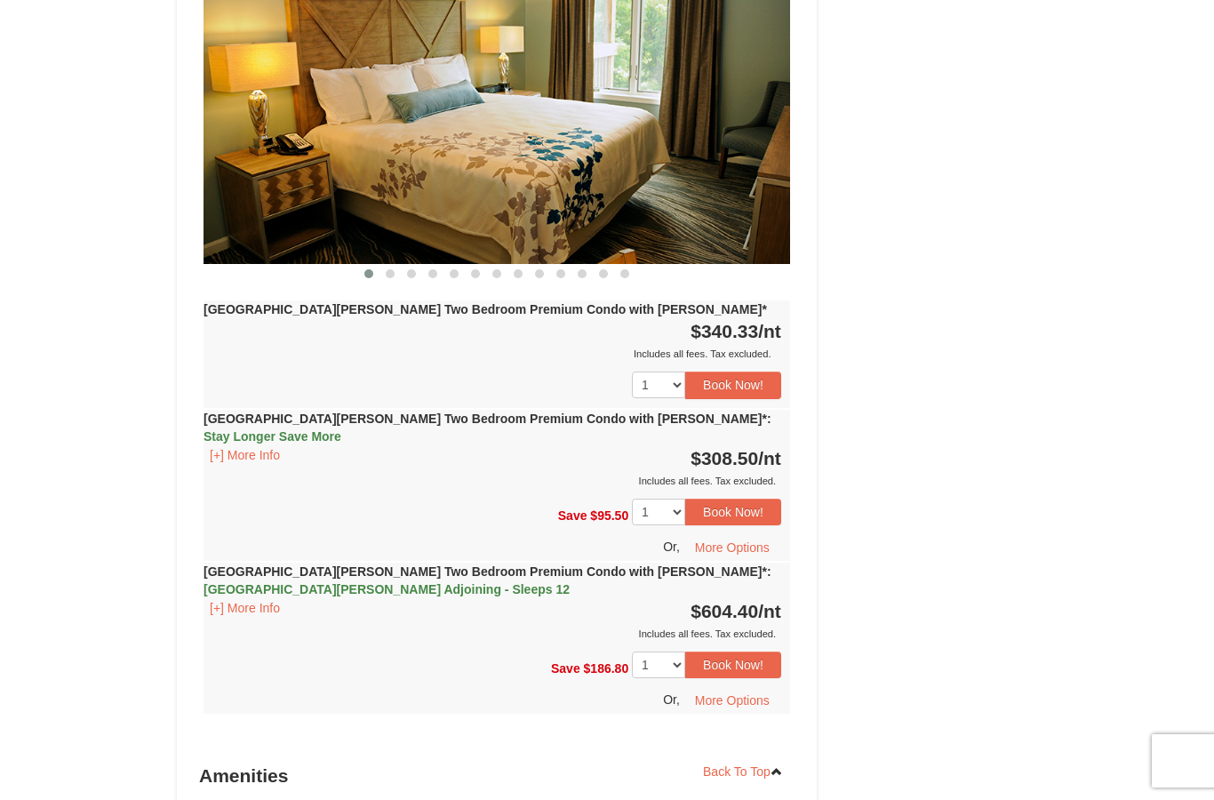
scroll to position [4431, 0]
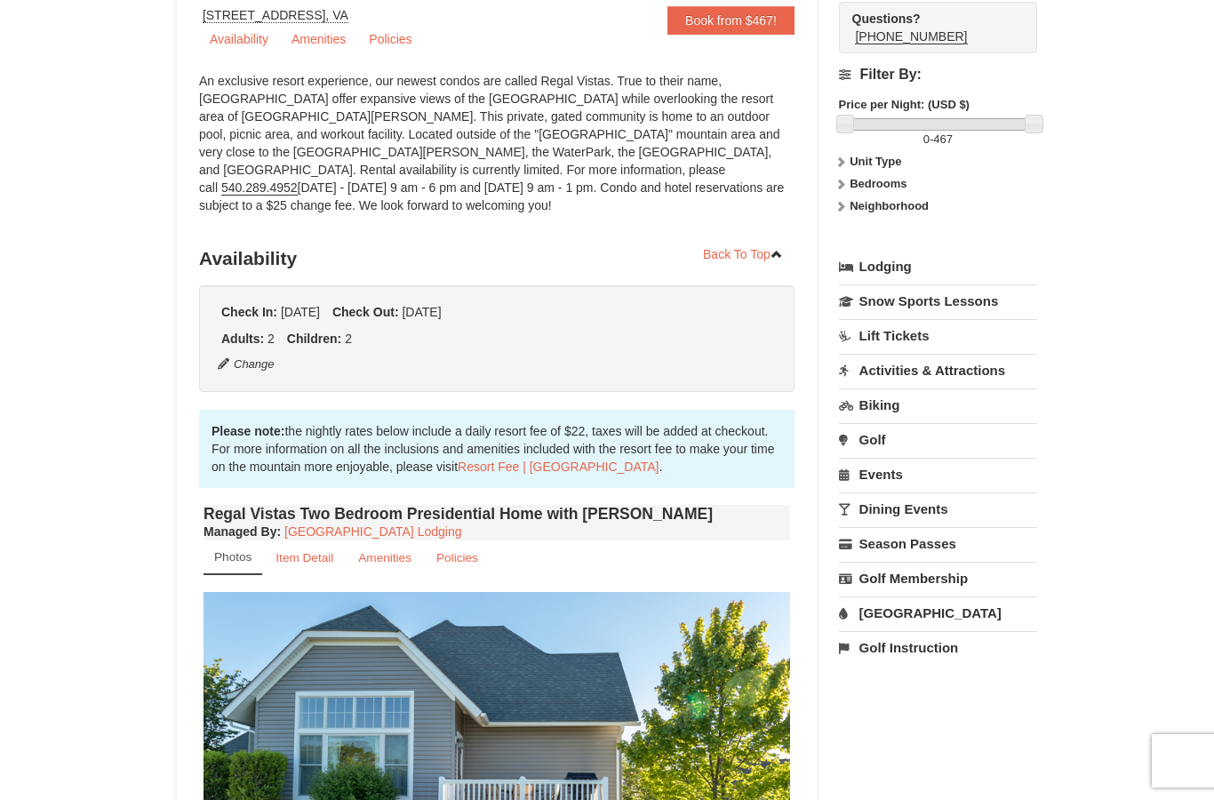
scroll to position [188, 0]
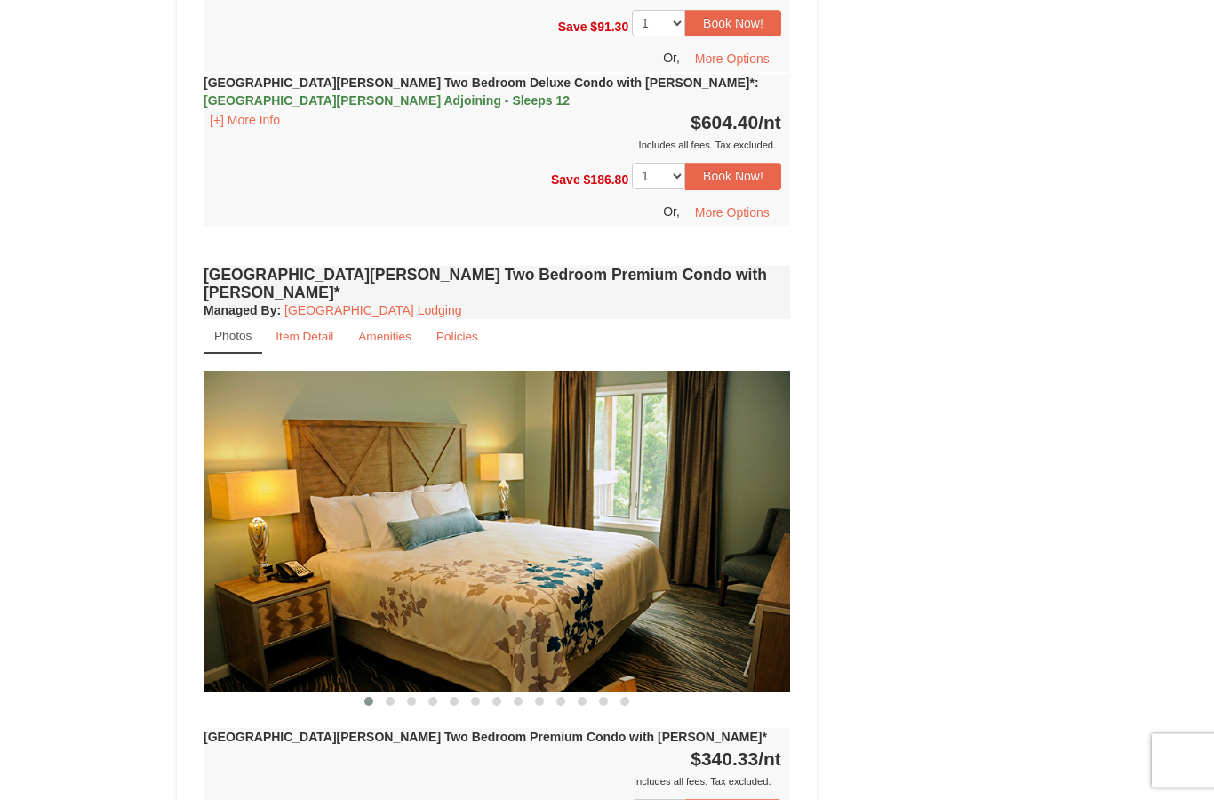
scroll to position [4027, 0]
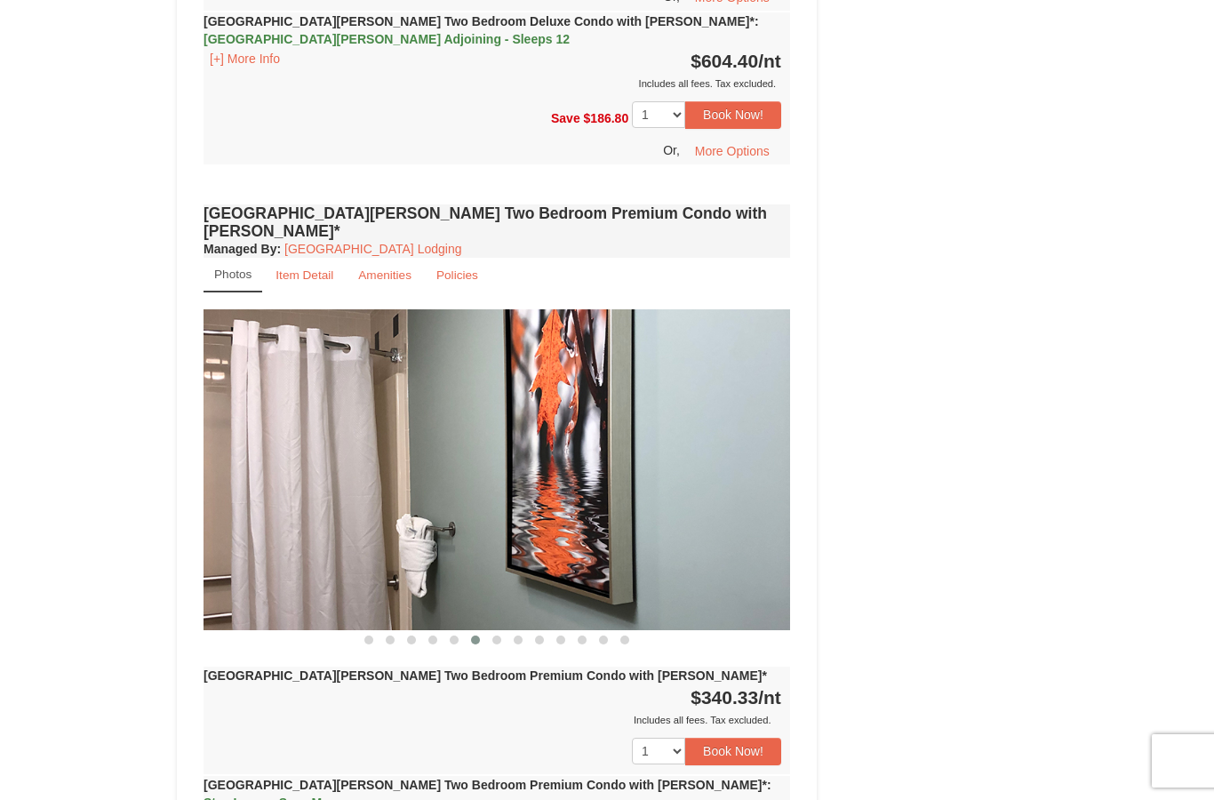
scroll to position [4081, 0]
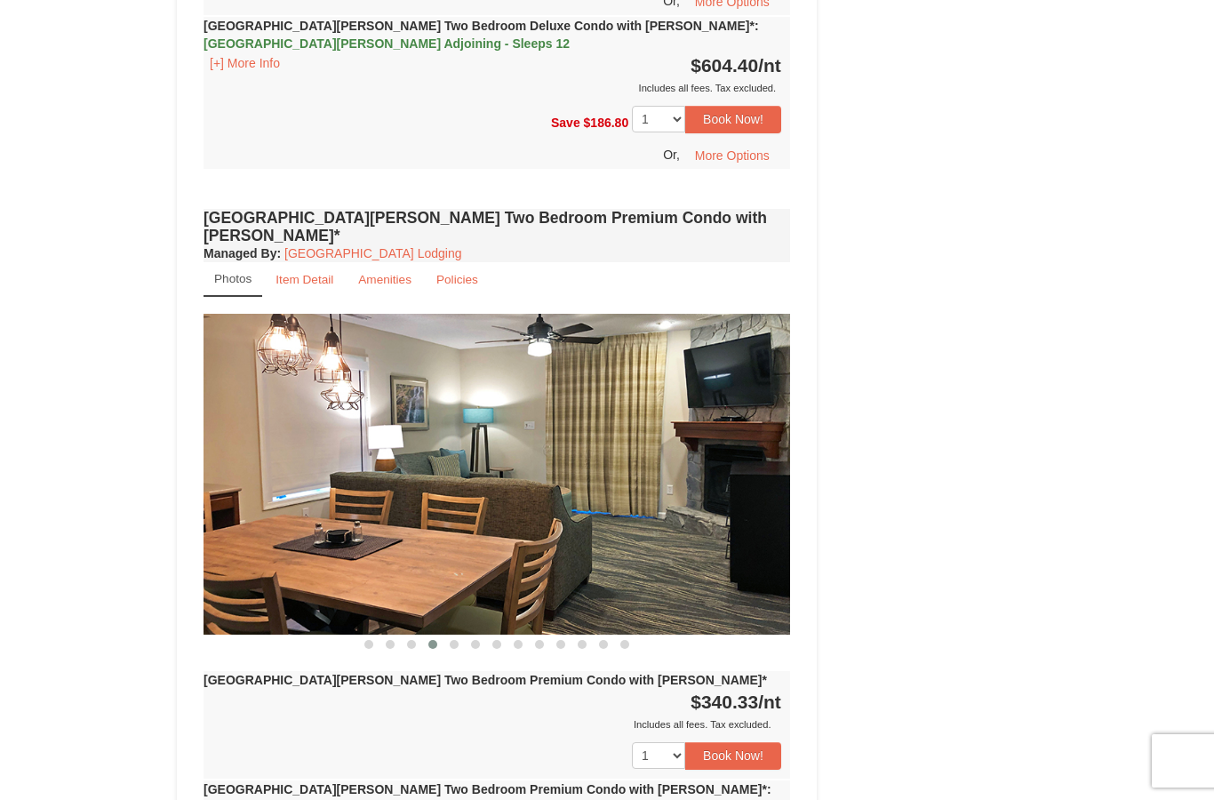
click at [308, 273] on small "Item Detail" at bounding box center [305, 279] width 58 height 13
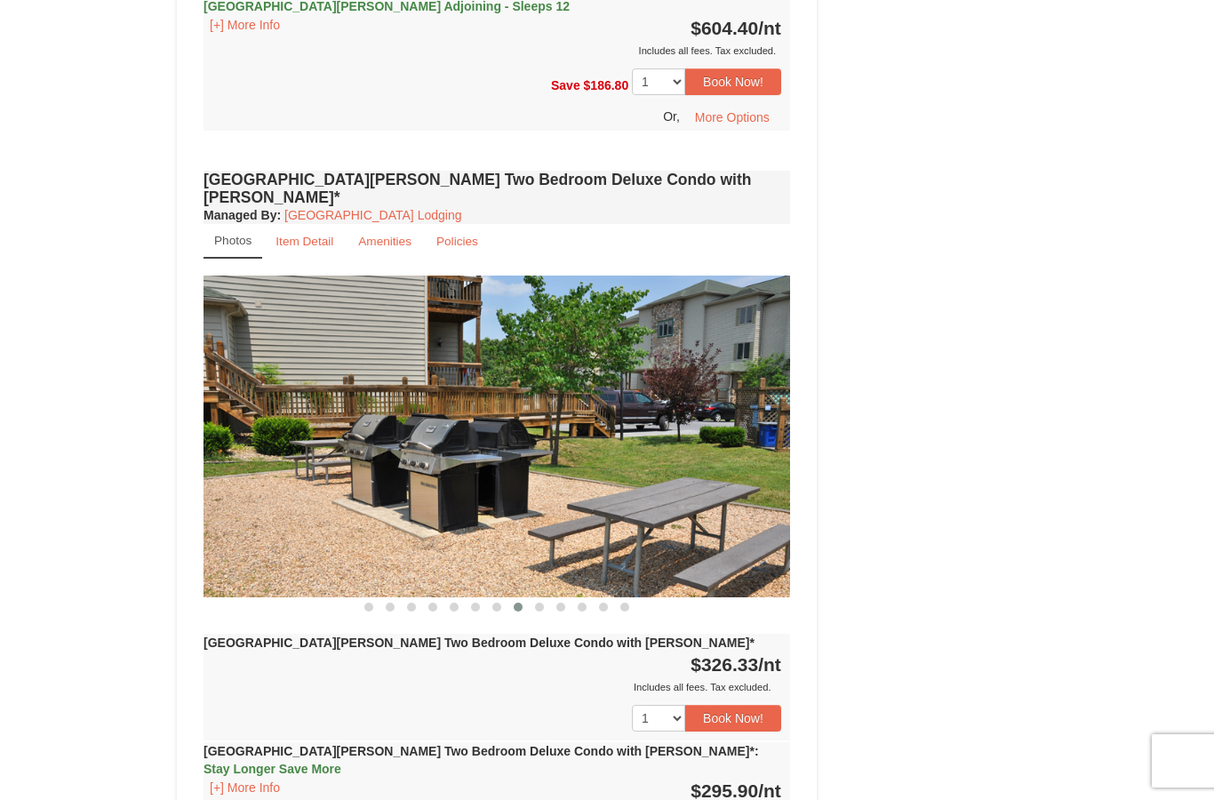
scroll to position [3201, 0]
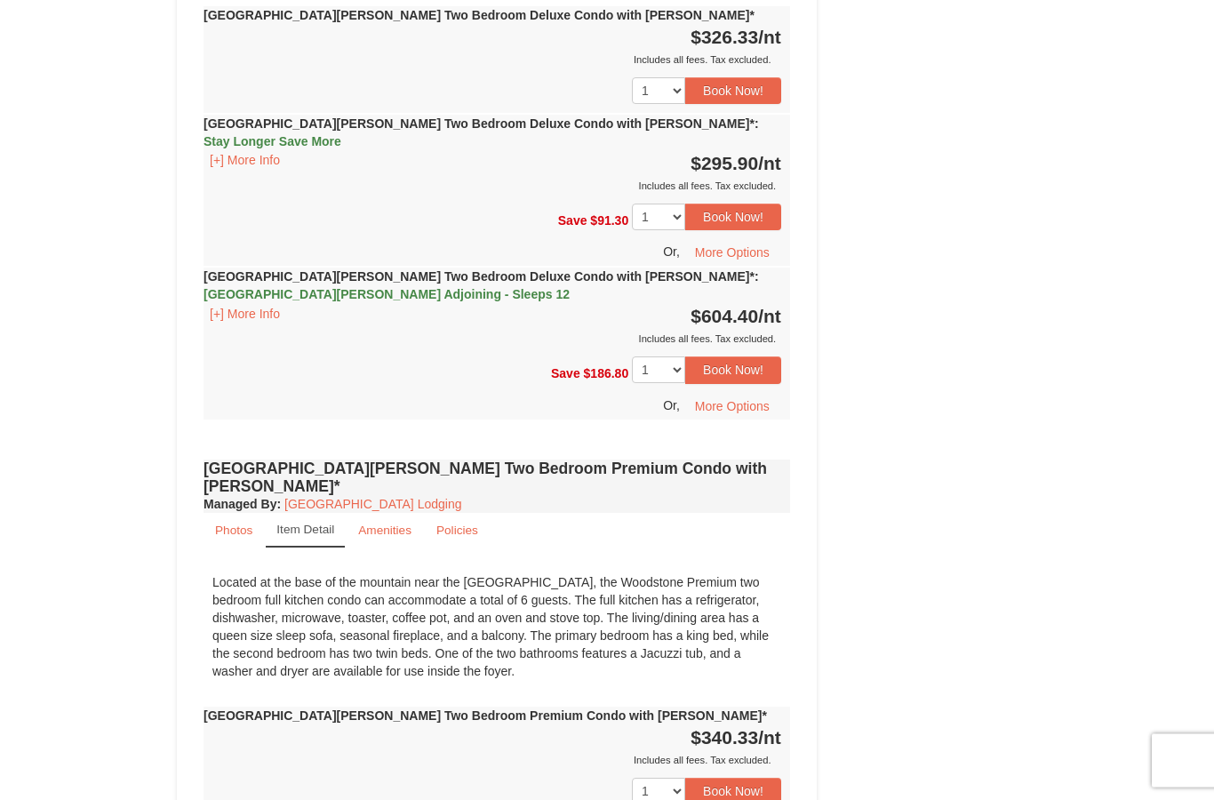
click at [234, 524] on small "Photos" at bounding box center [233, 530] width 37 height 13
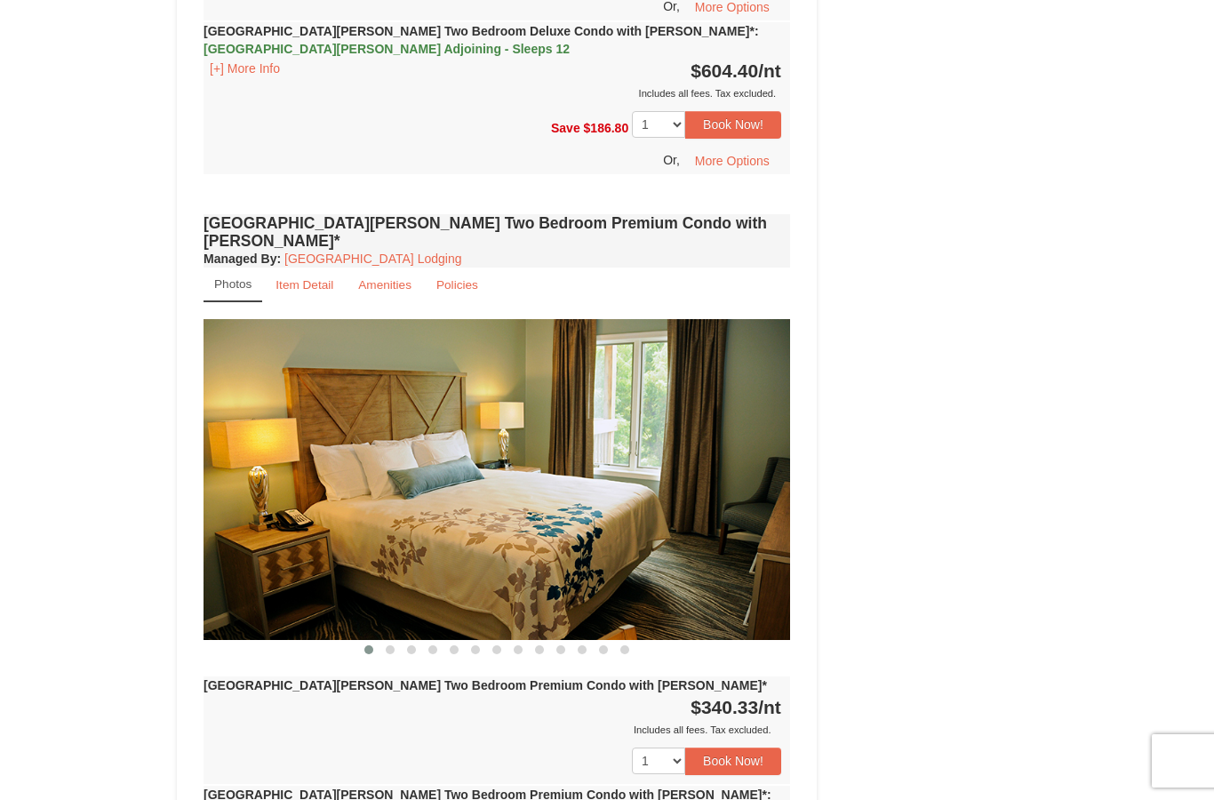
scroll to position [4094, 0]
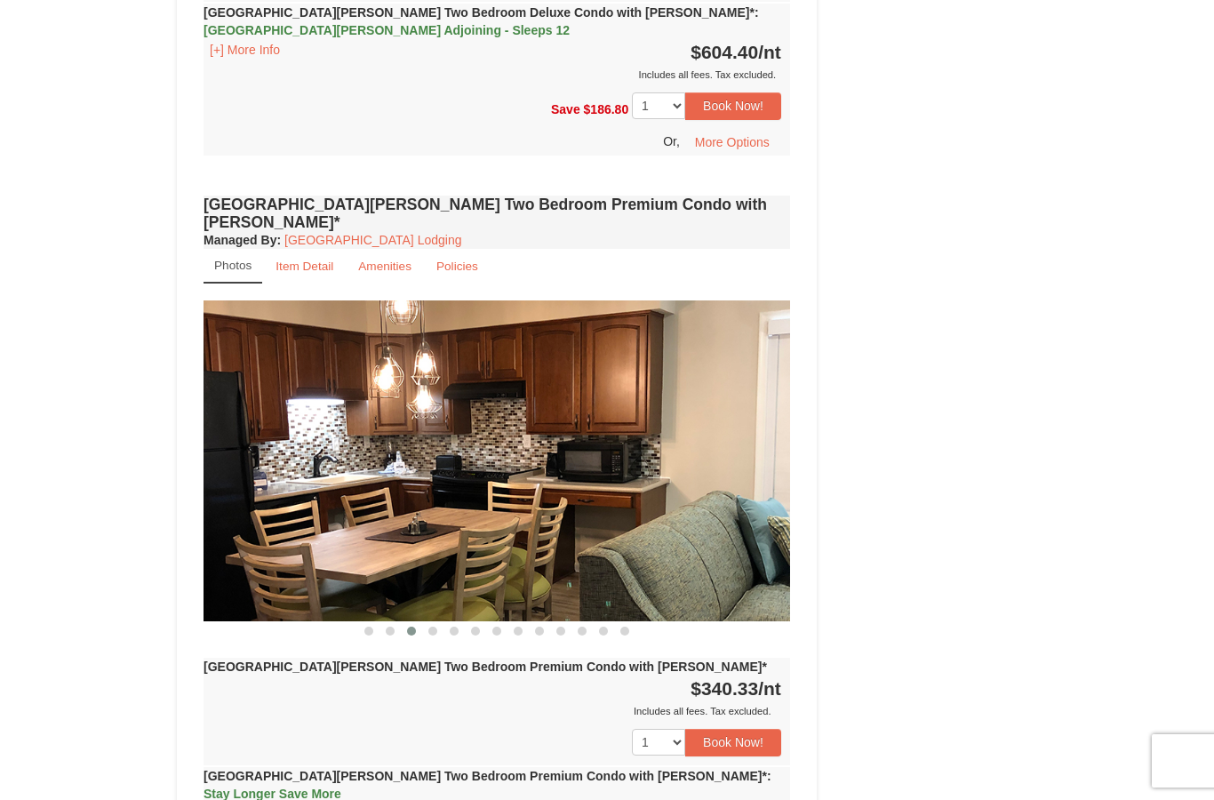
click at [290, 300] on img at bounding box center [497, 460] width 587 height 321
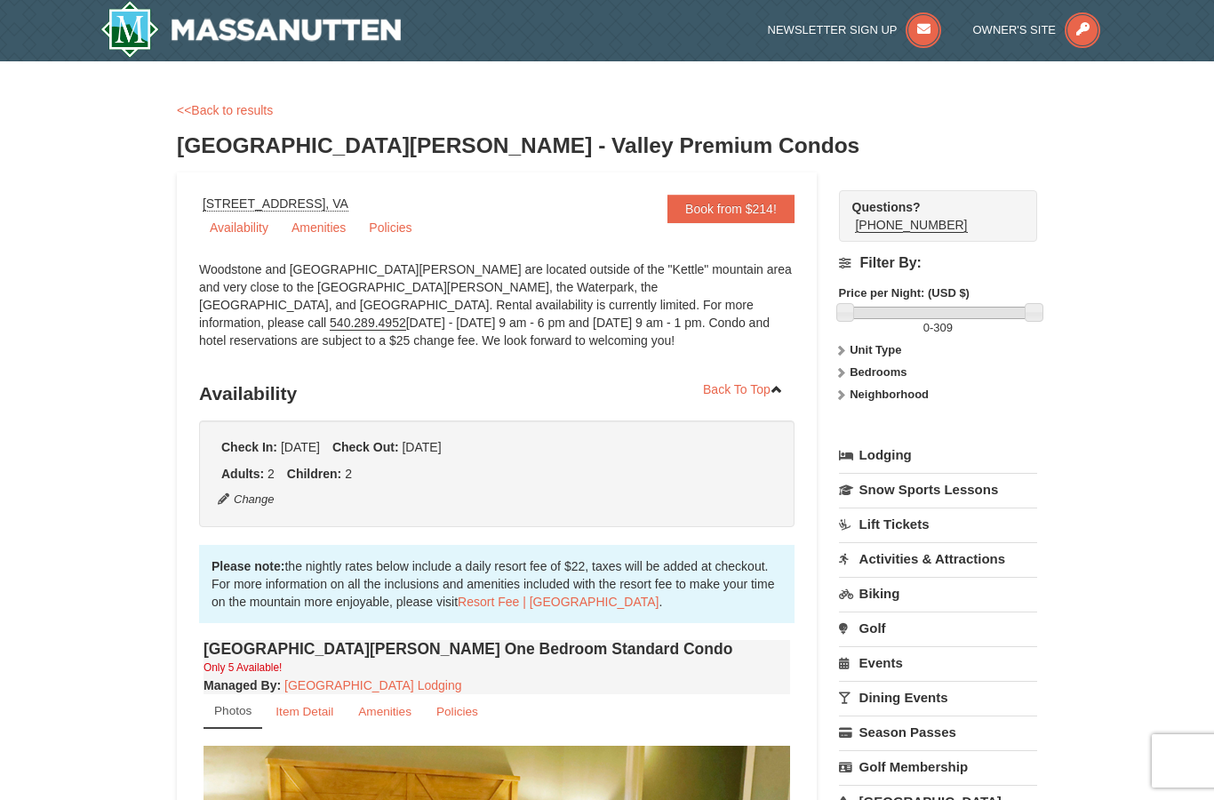
scroll to position [0, 0]
